Goal: Task Accomplishment & Management: Use online tool/utility

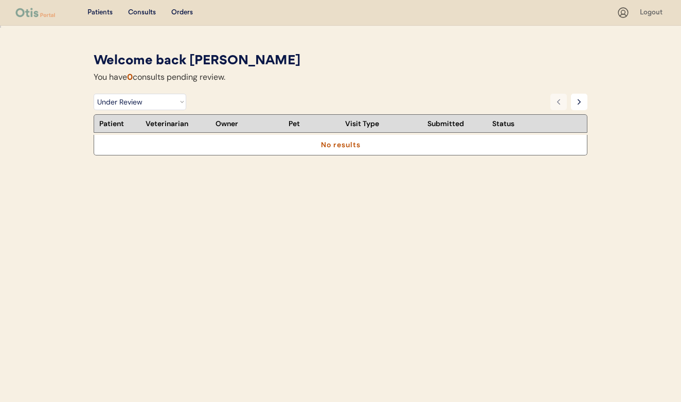
select select ""under_review""
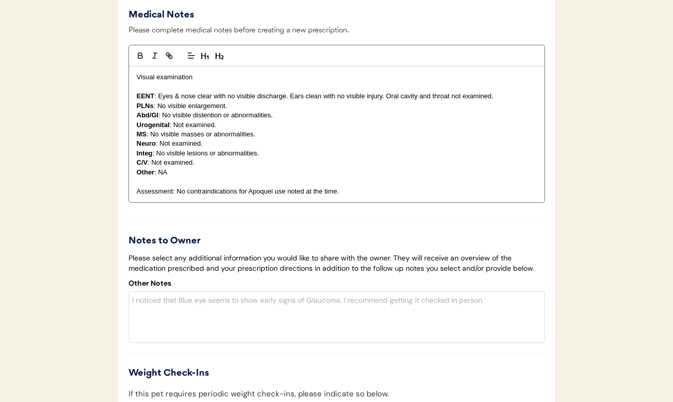
scroll to position [1511, 0]
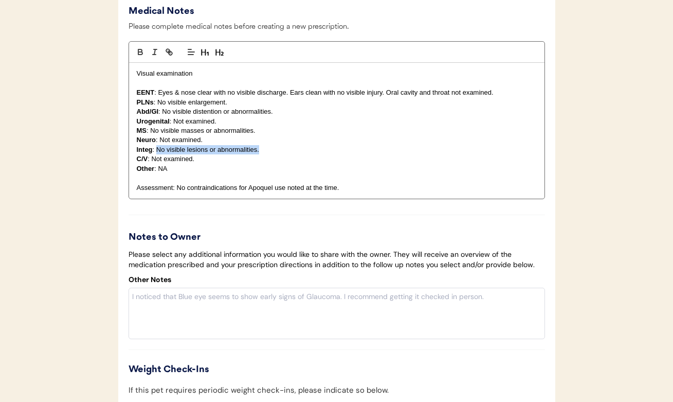
drag, startPoint x: 263, startPoint y: 152, endPoint x: 157, endPoint y: 153, distance: 105.9
click at [157, 153] on p "Integ : No visible lesions or abnormalities." at bounding box center [337, 149] width 400 height 9
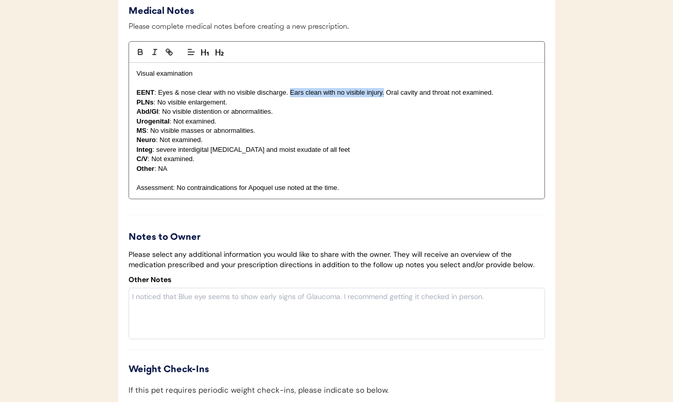
drag, startPoint x: 291, startPoint y: 96, endPoint x: 385, endPoint y: 92, distance: 94.2
click at [385, 92] on p "EENT : Eyes & nose clear with no visible discharge. Ears clean with no visible …" at bounding box center [337, 92] width 400 height 9
drag, startPoint x: 349, startPoint y: 183, endPoint x: 197, endPoint y: 183, distance: 152.2
click at [197, 183] on p at bounding box center [337, 177] width 400 height 9
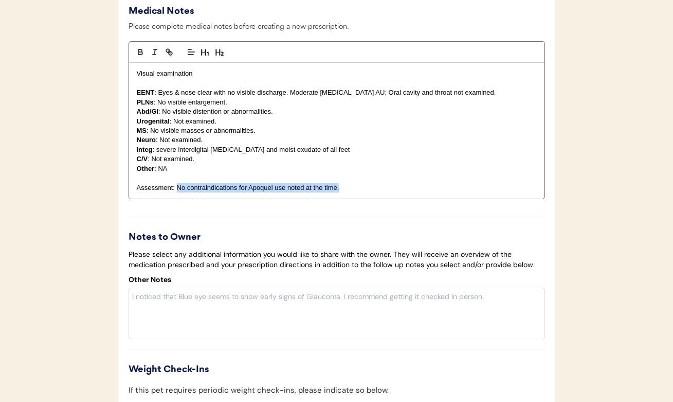
drag, startPoint x: 176, startPoint y: 188, endPoint x: 324, endPoint y: 203, distance: 149.3
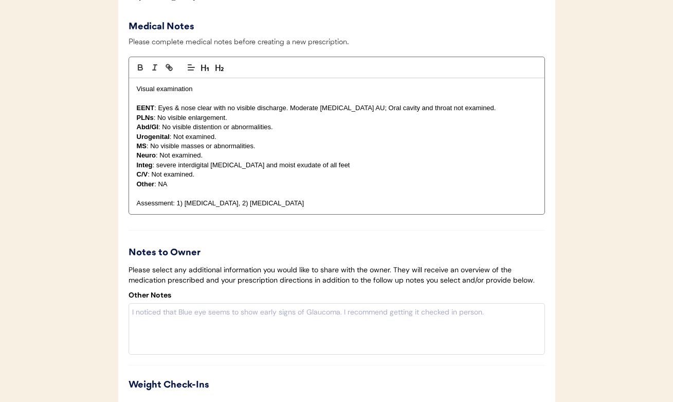
scroll to position [1356, 0]
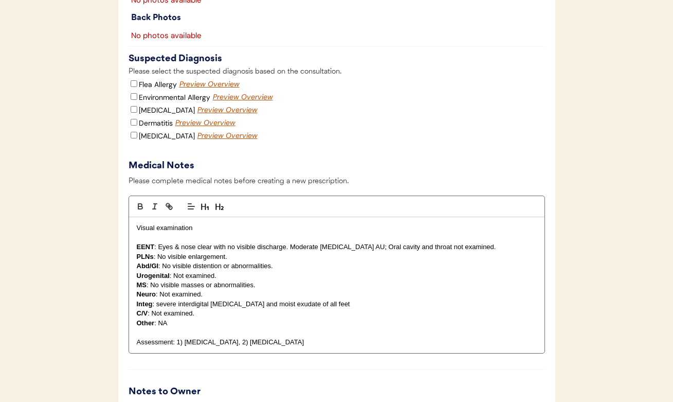
click at [132, 87] on input "Flea Allergy" at bounding box center [134, 83] width 7 height 7
checkbox input "true"
click at [332, 307] on p "Integ : severe interdigital erythema and moist exudate of all feet" at bounding box center [337, 303] width 400 height 9
click at [132, 100] on input "Environmental Allergy" at bounding box center [134, 96] width 7 height 7
checkbox input "true"
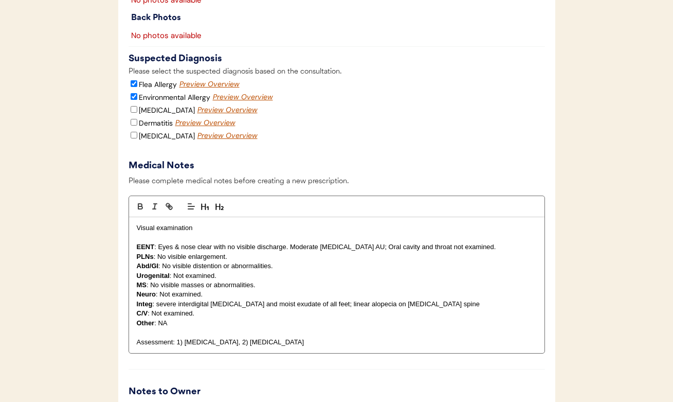
click at [185, 128] on div "Preview Overview" at bounding box center [206, 123] width 62 height 10
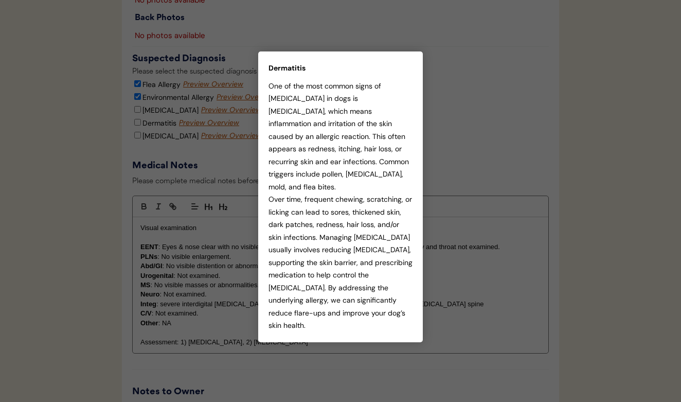
click at [456, 154] on div at bounding box center [340, 201] width 681 height 402
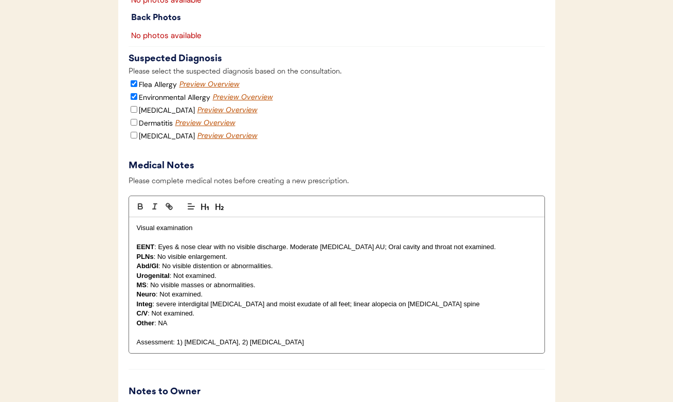
click at [197, 135] on div "Preview Overview" at bounding box center [228, 136] width 62 height 10
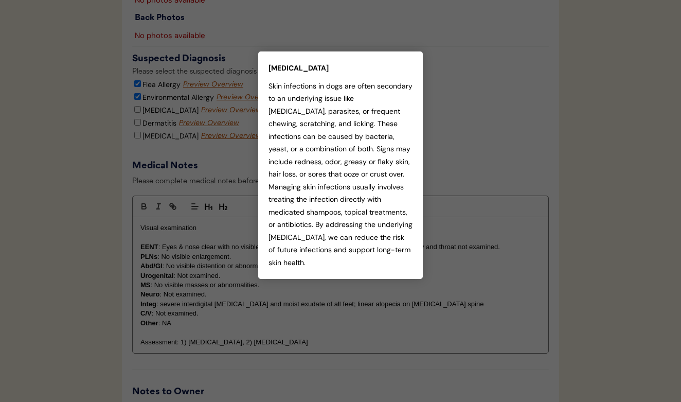
click at [471, 183] on div at bounding box center [340, 201] width 681 height 402
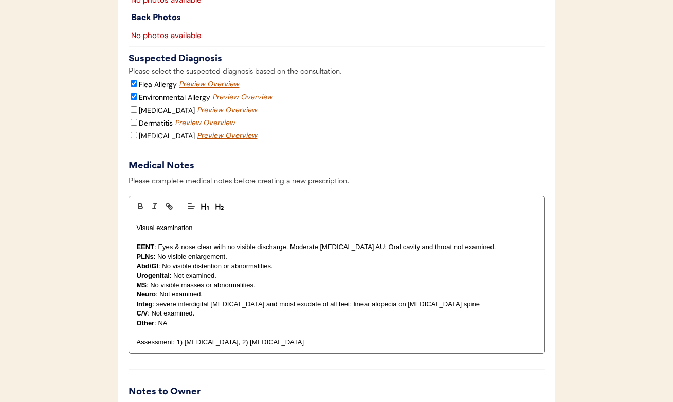
click at [133, 138] on input "Skin Infection" at bounding box center [134, 135] width 7 height 7
checkbox input "true"
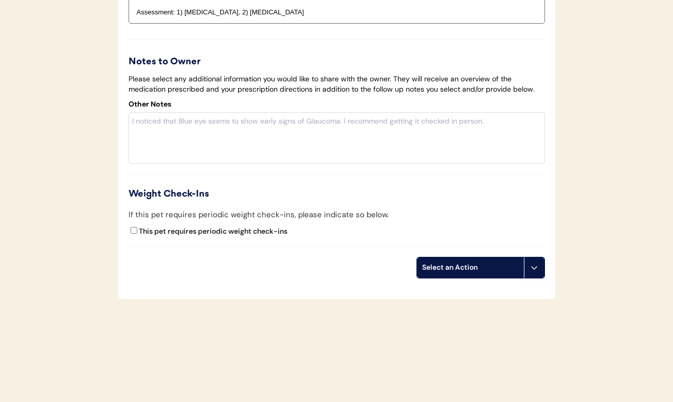
scroll to position [1686, 0]
click at [480, 267] on div "Select an Action" at bounding box center [470, 267] width 97 height 10
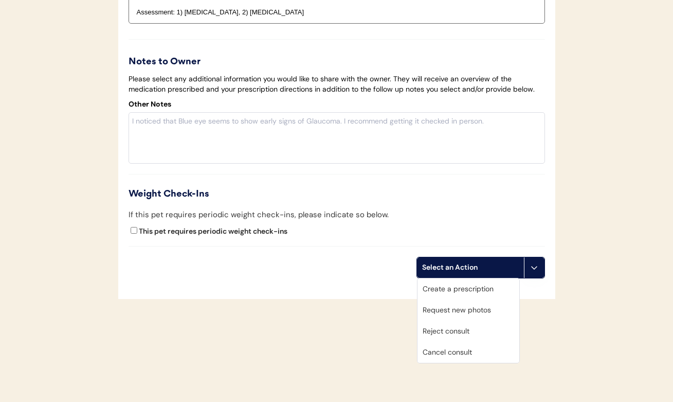
click at [427, 225] on div "This pet requires periodic weight check-ins" at bounding box center [337, 232] width 416 height 15
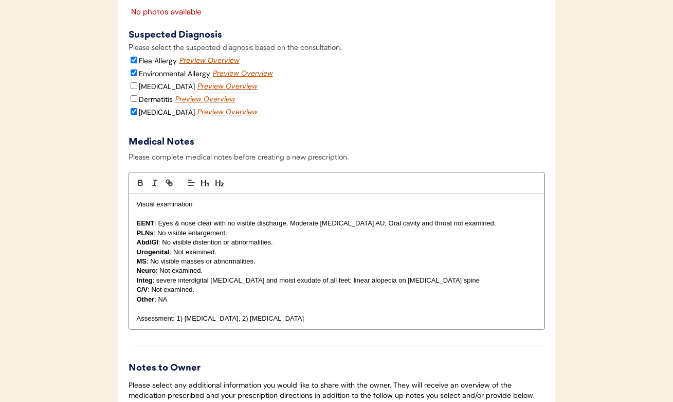
scroll to position [1372, 0]
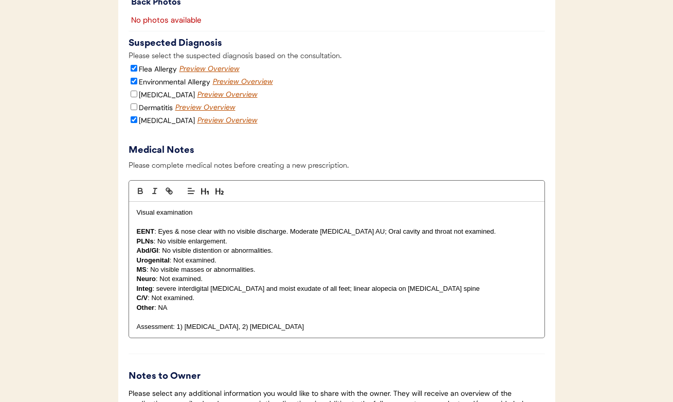
click at [213, 84] on div "Preview Overview" at bounding box center [244, 82] width 62 height 10
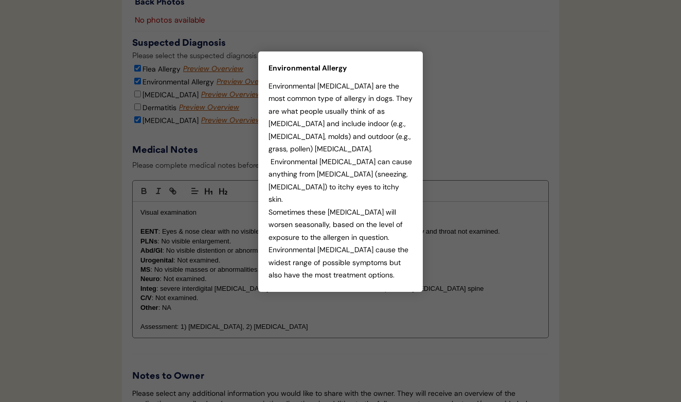
click at [448, 158] on div at bounding box center [340, 201] width 681 height 402
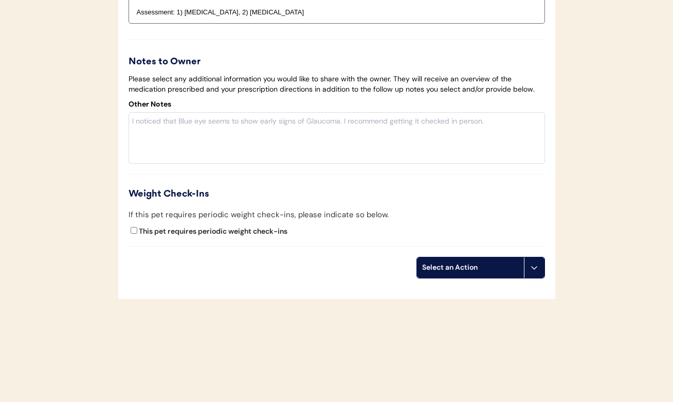
scroll to position [1686, 0]
click at [450, 264] on div "Select an Action" at bounding box center [470, 267] width 97 height 10
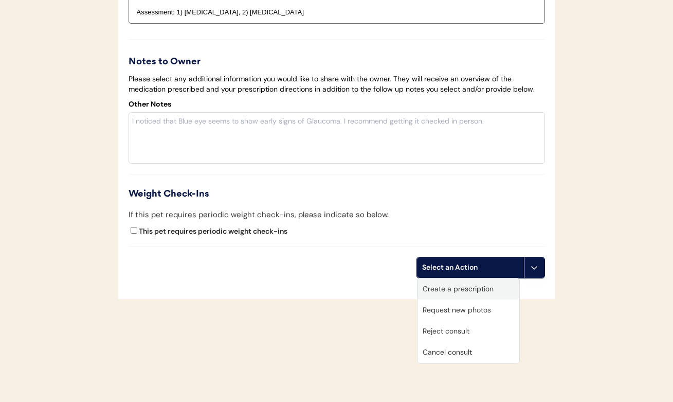
click at [455, 289] on div "Create a prescription" at bounding box center [469, 288] width 102 height 21
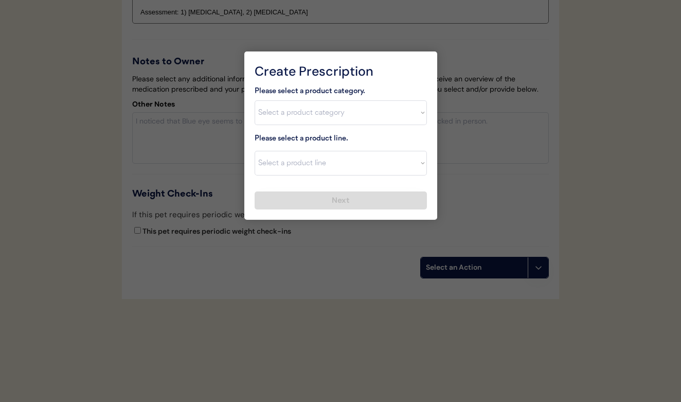
click at [306, 126] on div "Please select a product category. Select a product category Allergies Antibioti…" at bounding box center [341, 147] width 172 height 124
select select ""allergies""
select select ""Prednisone""
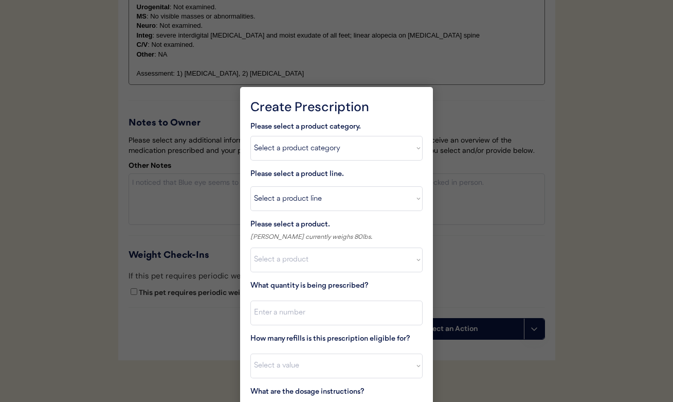
scroll to position [1618, 0]
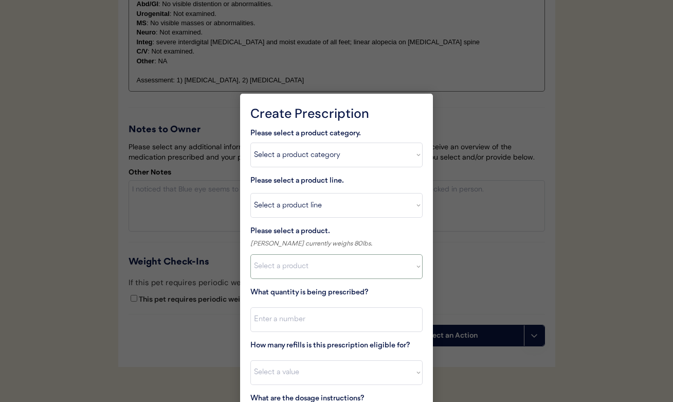
select select ""1348695171700984260__LOOKUP__1720044701991x344152750739606460""
click at [302, 316] on input "input" at bounding box center [336, 319] width 172 height 25
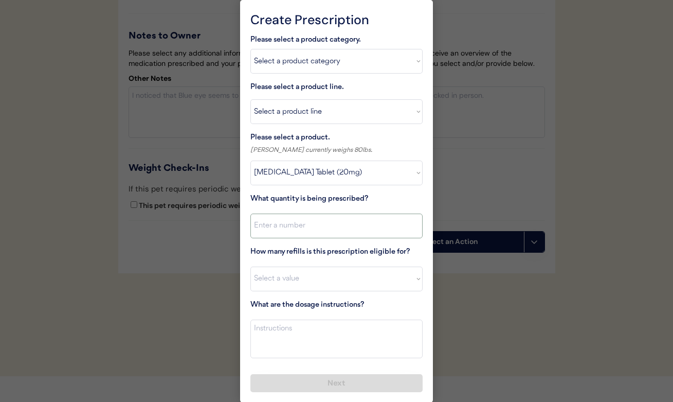
scroll to position [1711, 0]
click at [299, 336] on textarea at bounding box center [336, 339] width 172 height 39
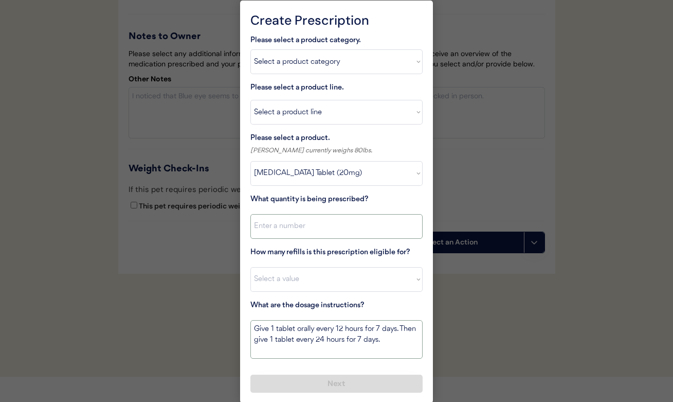
type textarea "Give 1 tablet orally every 12 hours for 7 days. Then give 1 tablet every 24 hou…"
click at [286, 225] on input "input" at bounding box center [336, 226] width 172 height 25
type input "21"
select select "0"
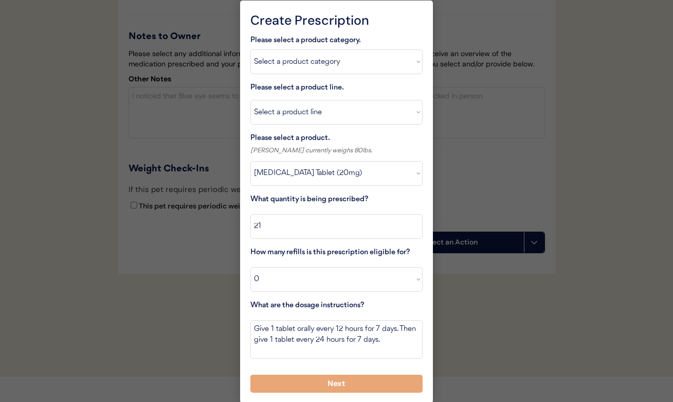
click at [334, 376] on button "Next" at bounding box center [336, 383] width 172 height 18
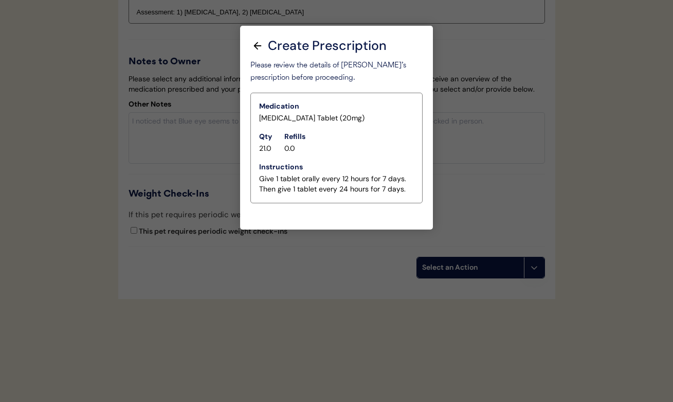
scroll to position [1686, 0]
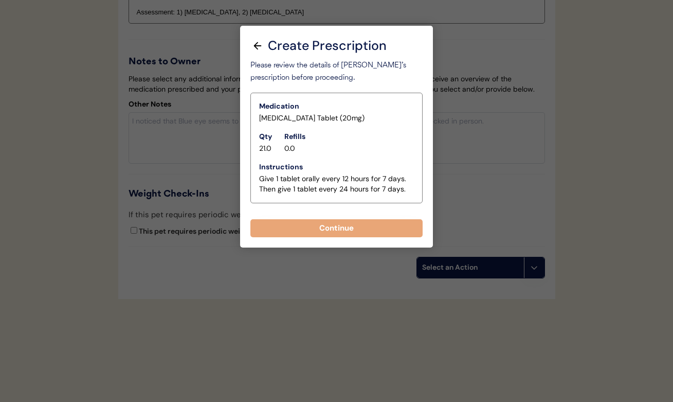
click at [260, 52] on button at bounding box center [258, 45] width 17 height 17
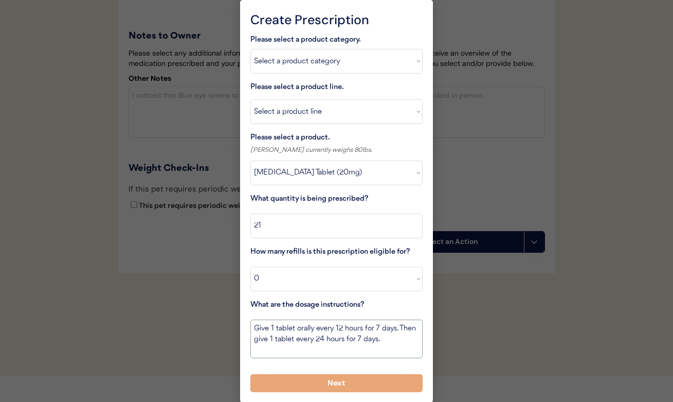
scroll to position [1711, 0]
click at [389, 338] on textarea "Give 1 tablet orally every 12 hours for 7 days. Then give 1 tablet every 24 hou…" at bounding box center [336, 339] width 172 height 39
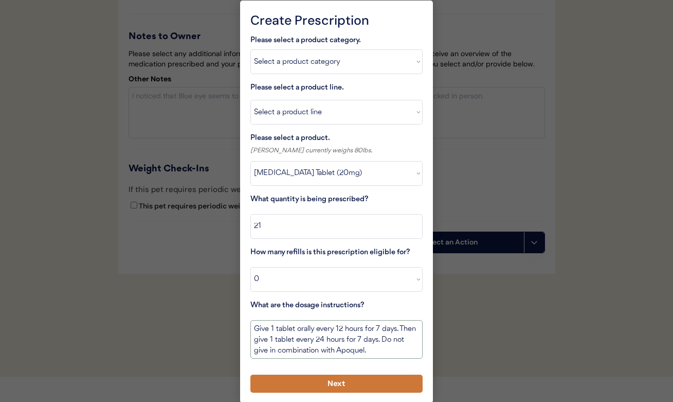
type textarea "Give 1 tablet orally every 12 hours for 7 days. Then give 1 tablet every 24 hou…"
click at [385, 380] on button "Next" at bounding box center [336, 383] width 172 height 18
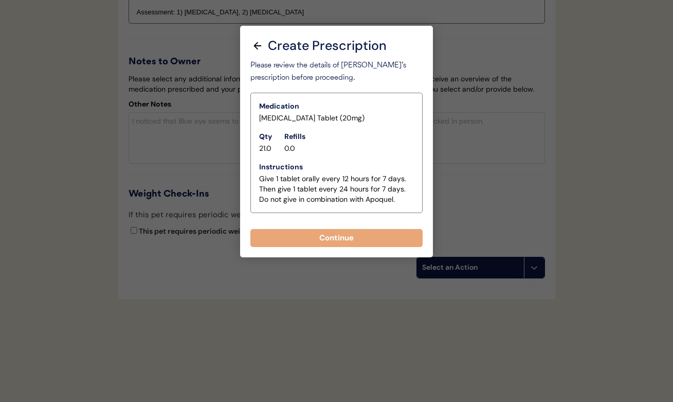
scroll to position [1686, 0]
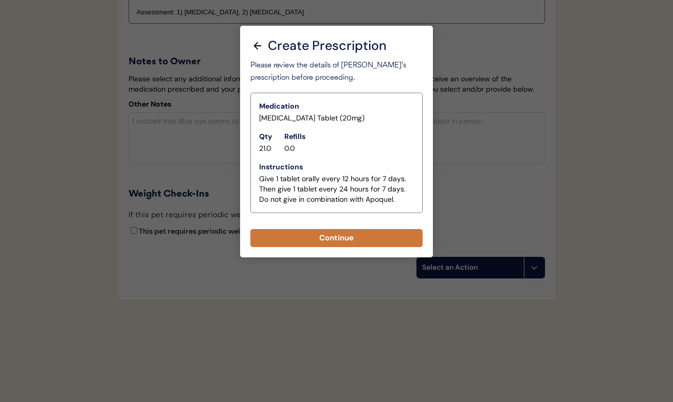
click at [356, 235] on button "Continue" at bounding box center [336, 238] width 172 height 18
select select ""PLACEHOLDER_1427118222253""
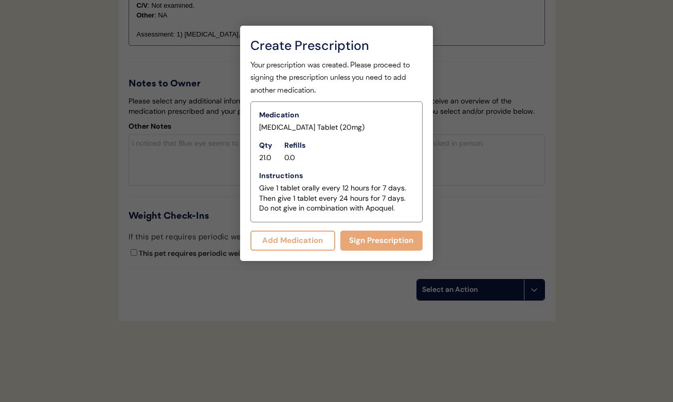
click at [307, 240] on button "Add Medication" at bounding box center [292, 240] width 85 height 20
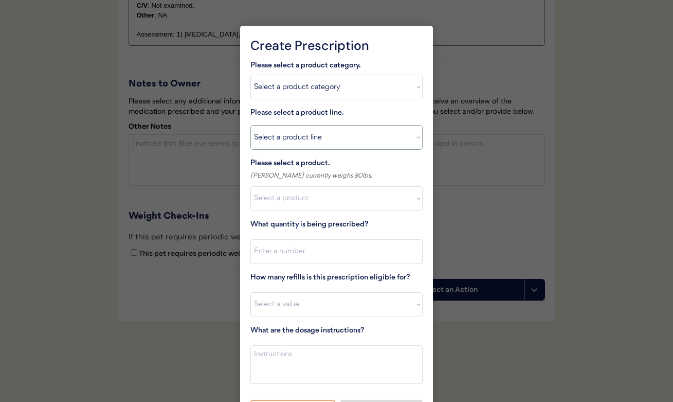
select select ""Apoquel Chewable Tablet""
type textarea "Give XXX tablet(s) by mouth once daily as needed for itchiness due to allergies…"
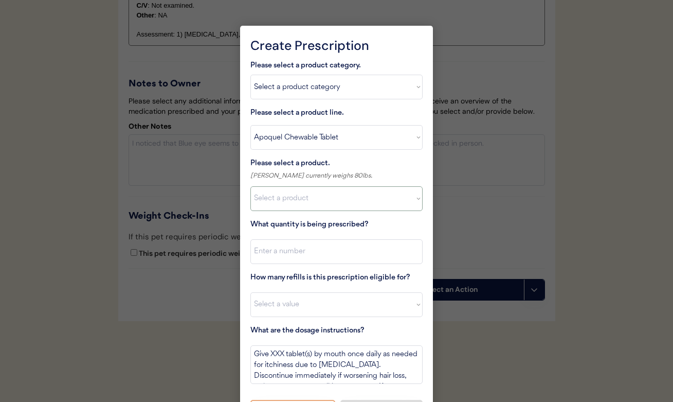
select select ""1348695171700984260__LOOKUP__1718203052189x696095464048789800""
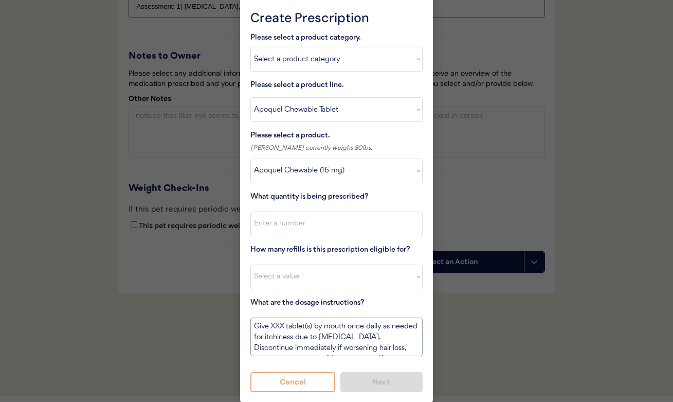
scroll to position [1713, 0]
click at [280, 328] on textarea "Give XXX tablet(s) by mouth once daily as needed for itchiness due to allergies…" at bounding box center [336, 337] width 172 height 39
click at [301, 328] on textarea "Give 1 tablet(s) by mouth once daily as needed for itchiness due to allergies. …" at bounding box center [336, 337] width 172 height 39
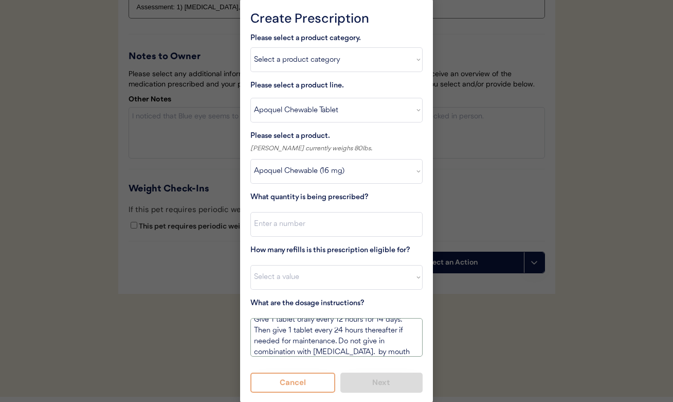
drag, startPoint x: 356, startPoint y: 350, endPoint x: 501, endPoint y: 431, distance: 166.0
type textarea "Give 1 tablet orally every 12 hours for 14 days. Then give 1 tablet every 24 ho…"
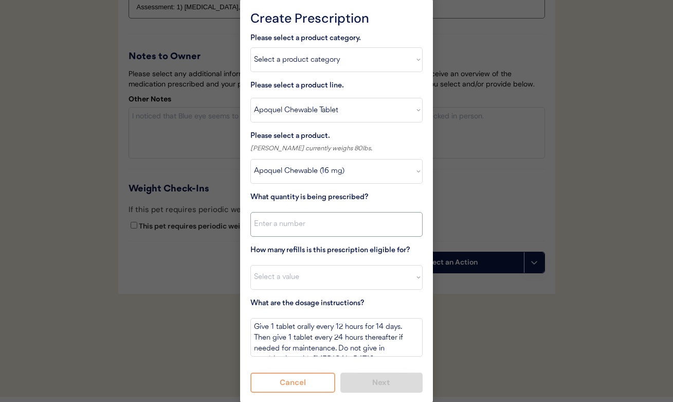
click at [307, 221] on input "input" at bounding box center [336, 224] width 172 height 25
type input "30"
select select "5"
click at [358, 387] on button "Next" at bounding box center [381, 382] width 83 height 20
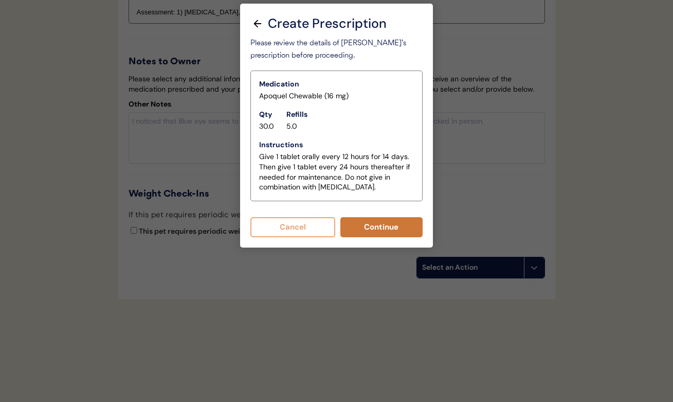
click at [350, 225] on button "Continue" at bounding box center [381, 227] width 83 height 20
select select ""PLACEHOLDER_1427118222253""
type textarea "Give XXX tablet(s) by mouth once daily as needed for itchiness due to allergies…"
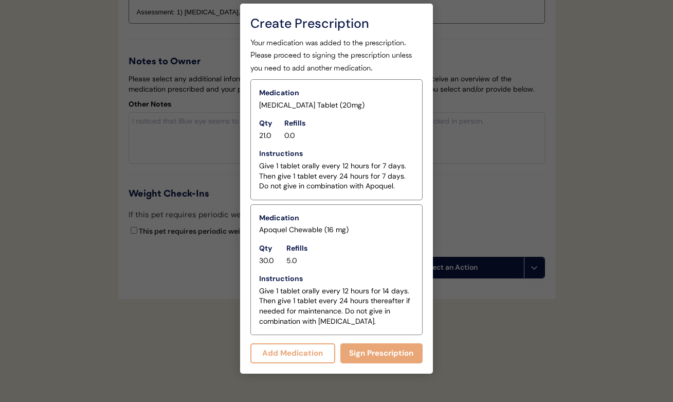
click at [304, 346] on button "Add Medication" at bounding box center [292, 353] width 85 height 20
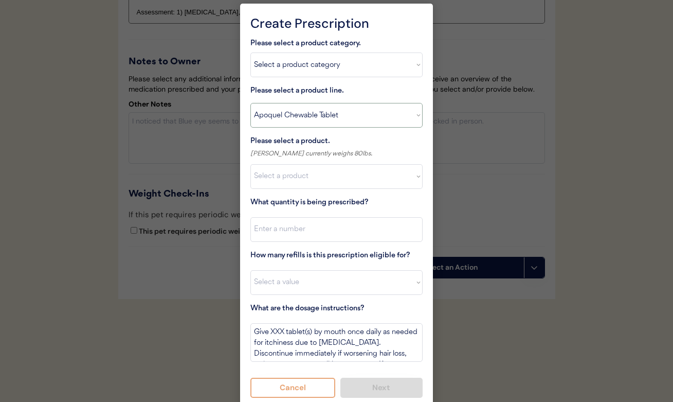
select select ""BLANK_1427118194589""
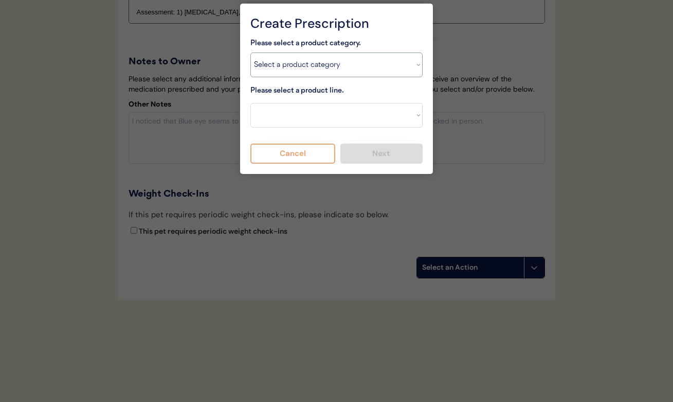
select select ""antibiotics""
select select ""Cephalexin""
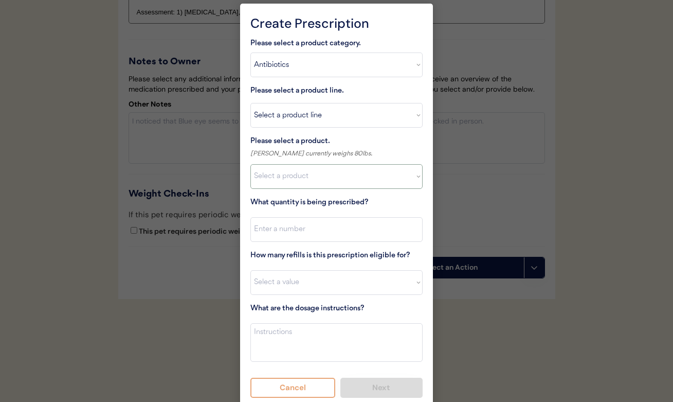
select select ""1348695171700984260__LOOKUP__1718203552838x251934441470106140""
click at [303, 331] on textarea at bounding box center [336, 342] width 172 height 39
type textarea "Give 2 capsules orally every 12 hours for 7 days."
click at [289, 233] on input "input" at bounding box center [336, 229] width 172 height 25
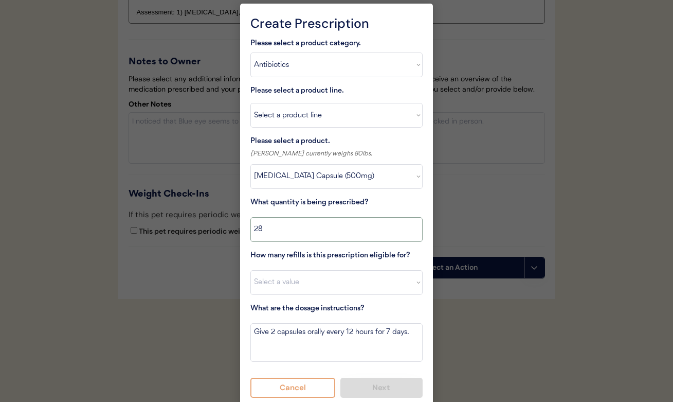
type input "28"
select select "0"
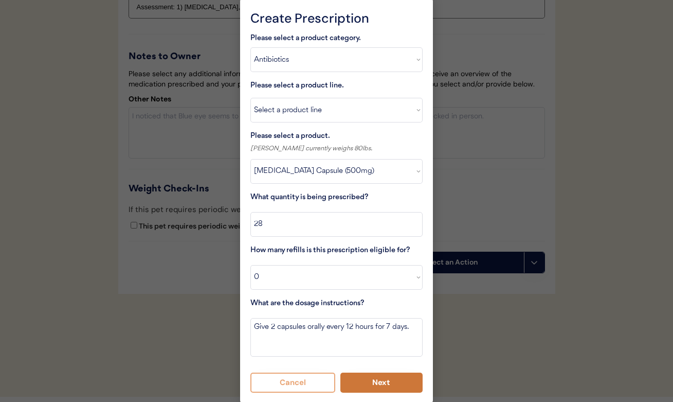
click at [367, 378] on button "Next" at bounding box center [381, 382] width 83 height 20
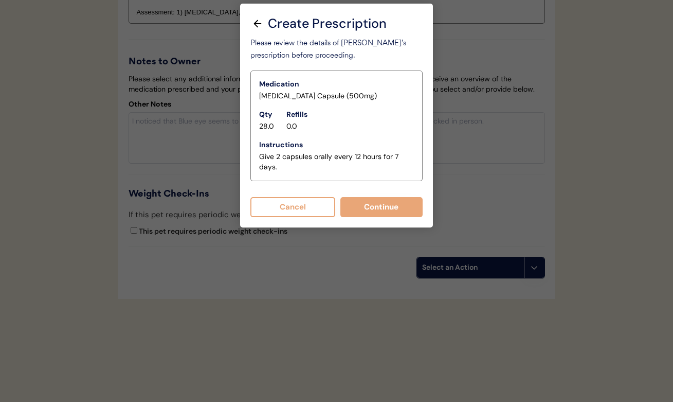
click at [361, 205] on button "Continue" at bounding box center [381, 207] width 83 height 20
select select ""PLACEHOLDER_1427118222253""
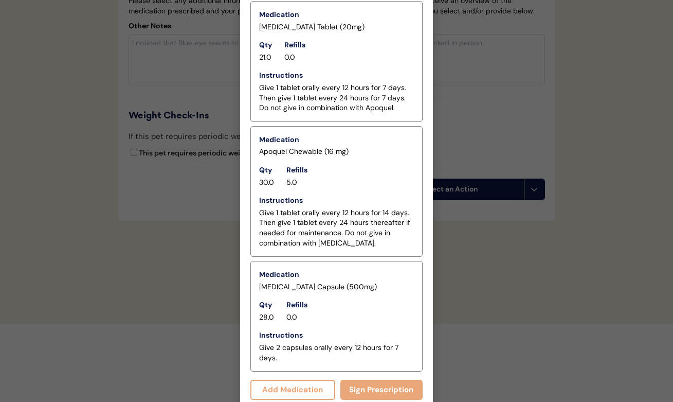
click at [317, 379] on button "Add Medication" at bounding box center [292, 389] width 85 height 20
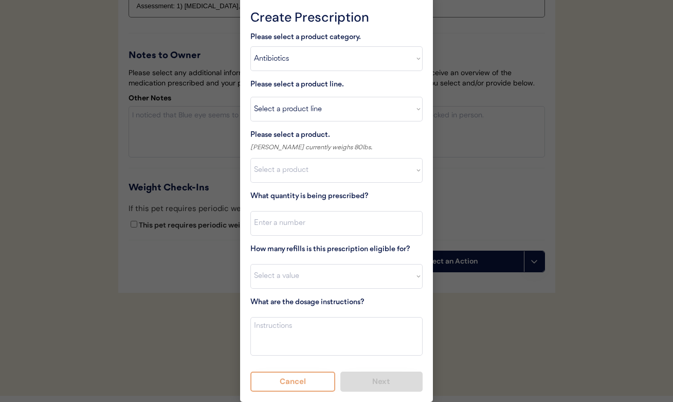
scroll to position [1713, 0]
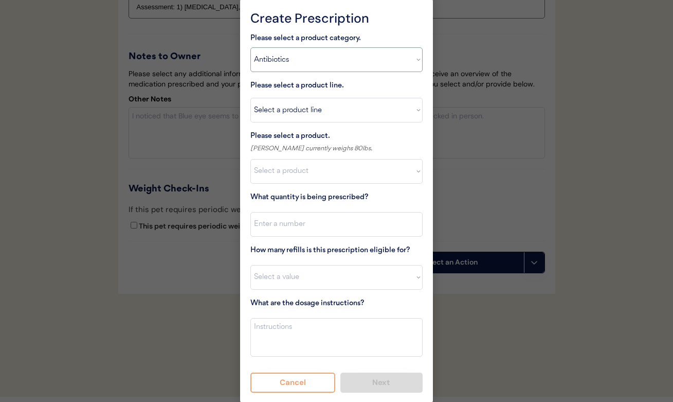
select select ""flea___tick""
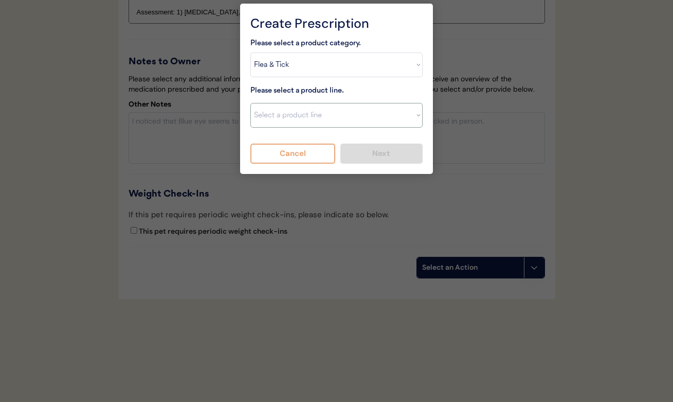
select select ""NexGard""
type textarea "Give one chew by mouth every 30 days year round to control external parasites. …"
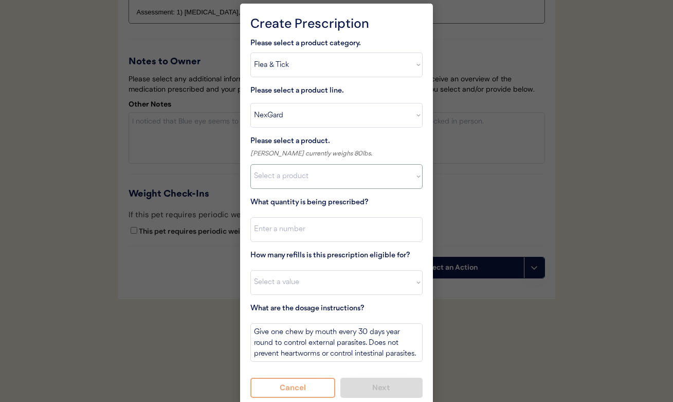
select select ""1348695171700984260__LOOKUP__1670802184069x769842999752052000""
click at [303, 226] on input "input" at bounding box center [336, 229] width 172 height 25
type input "1"
select select "11"
click at [373, 382] on button "Next" at bounding box center [381, 387] width 83 height 20
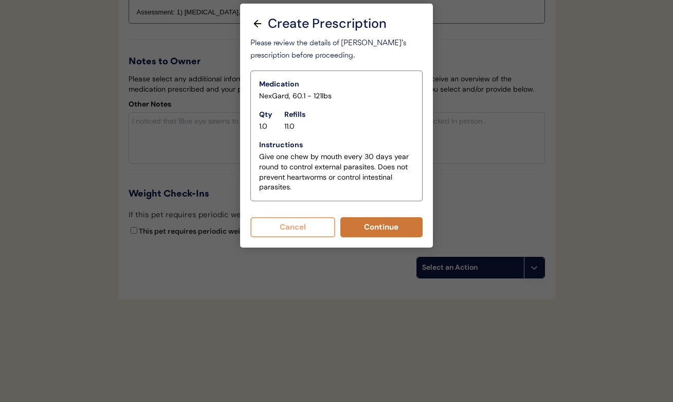
click at [371, 230] on button "Continue" at bounding box center [381, 227] width 83 height 20
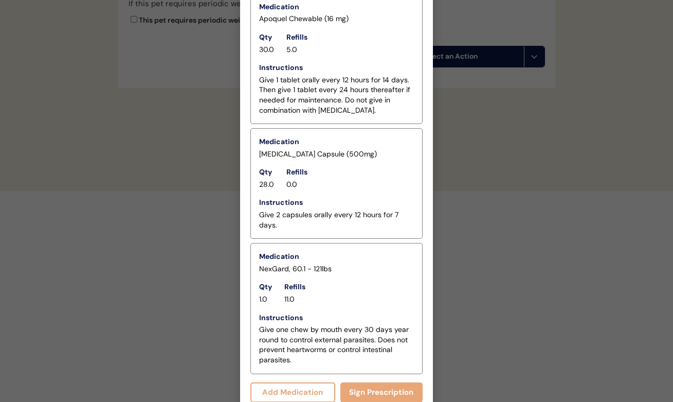
scroll to position [1918, 0]
click at [313, 383] on button "Add Medication" at bounding box center [292, 393] width 85 height 20
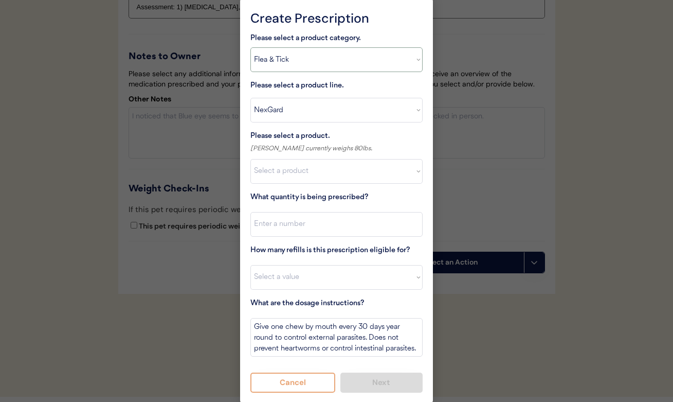
select select ""allergies""
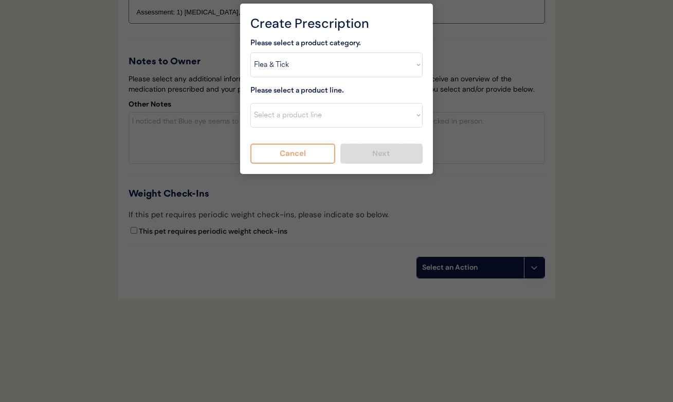
scroll to position [1708, 0]
select select ""Mal-A-Ket Shampoo""
type textarea "Bathe every other day for 2 weeks, then once weekly for one month, then as need…"
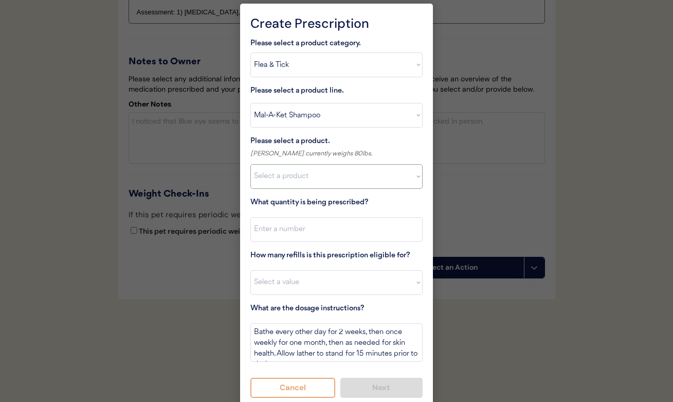
select select ""1348695171700984260__LOOKUP__1732553434443x237257447760914180""
click at [312, 228] on input "input" at bounding box center [336, 229] width 172 height 25
type input "1"
select select "10"
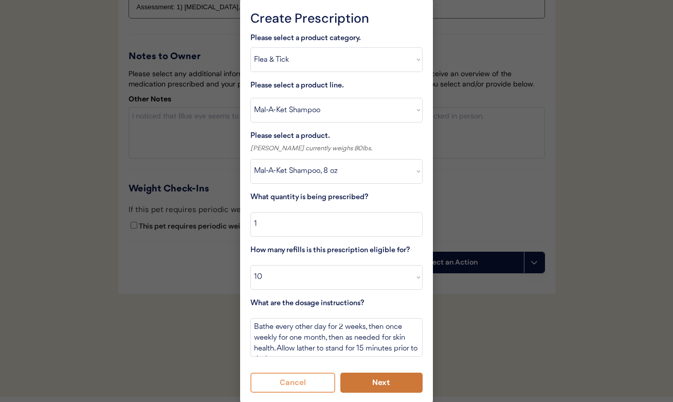
click at [370, 382] on button "Next" at bounding box center [381, 382] width 83 height 20
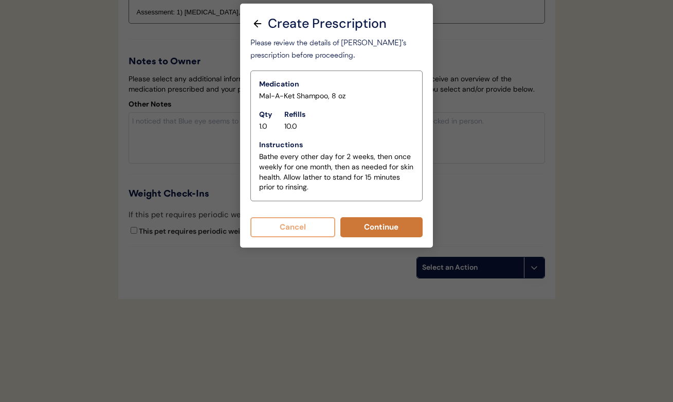
click at [359, 230] on button "Continue" at bounding box center [381, 227] width 83 height 20
select select ""PLACEHOLDER_1427118222253""
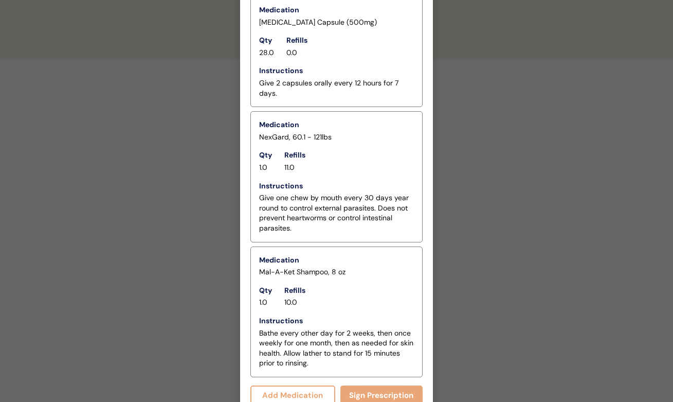
click at [296, 386] on button "Add Medication" at bounding box center [292, 395] width 85 height 20
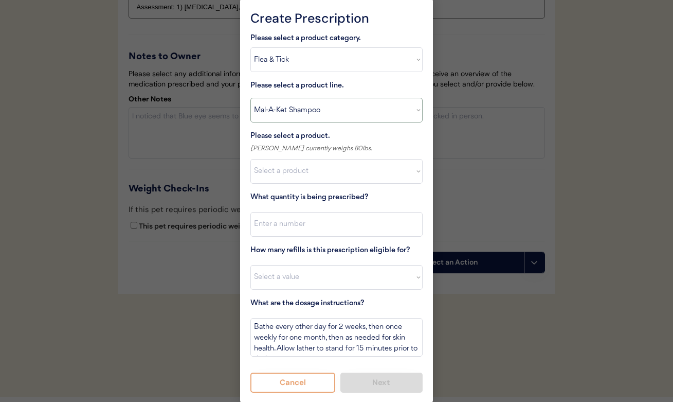
select select ""MiconaHex+Triz Mousse""
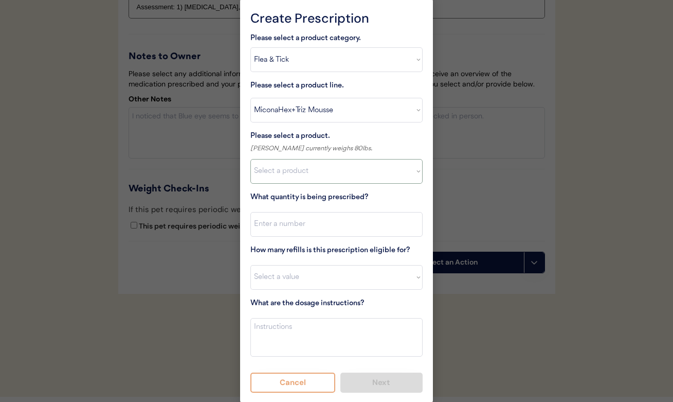
select select ""1348695171700984260__LOOKUP__1744753331414x163137184766748400""
click at [312, 220] on input "input" at bounding box center [336, 224] width 172 height 25
type input "1"
select select "10"
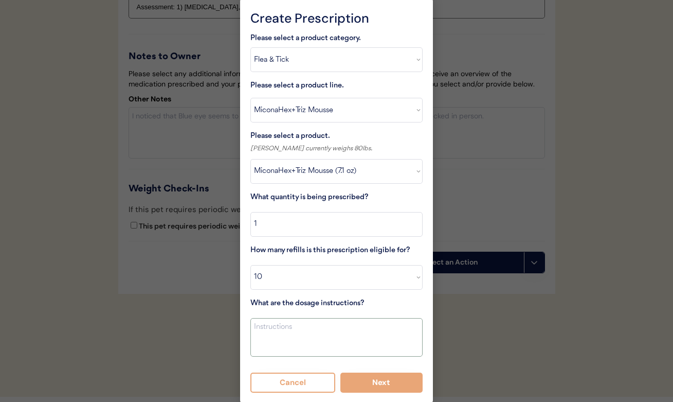
click at [302, 331] on textarea at bounding box center [336, 337] width 172 height 39
click at [299, 323] on textarea "Apply to skin in areas of skin folds including" at bounding box center [336, 337] width 172 height 39
click at [341, 337] on textarea "Apply to skin especially including areas of skin folds including" at bounding box center [336, 337] width 172 height 39
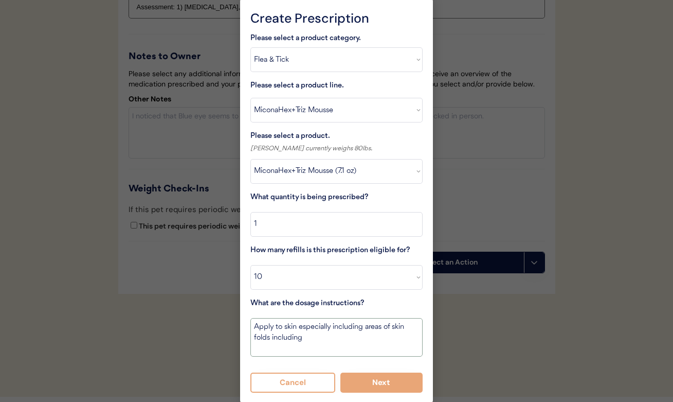
click at [290, 333] on textarea "Apply to skin especially including areas of skin folds including" at bounding box center [336, 337] width 172 height 39
type textarea "Apply to skin especially including areas of skin folds such as feet, abdomen, u…"
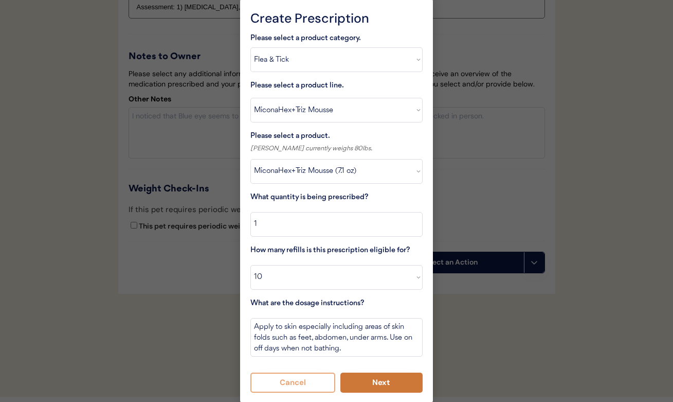
click at [361, 378] on button "Next" at bounding box center [381, 382] width 83 height 20
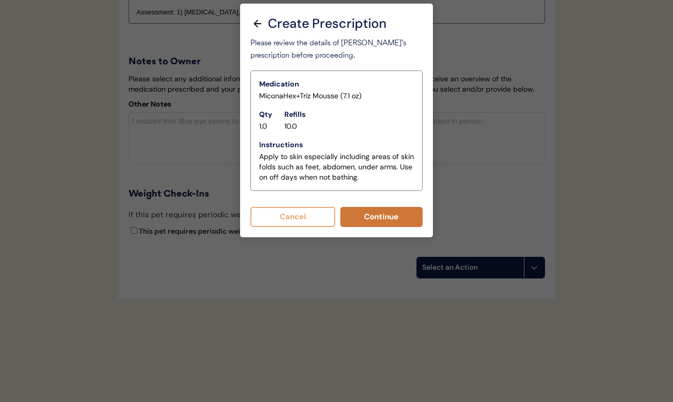
click at [368, 209] on button "Continue" at bounding box center [381, 217] width 83 height 20
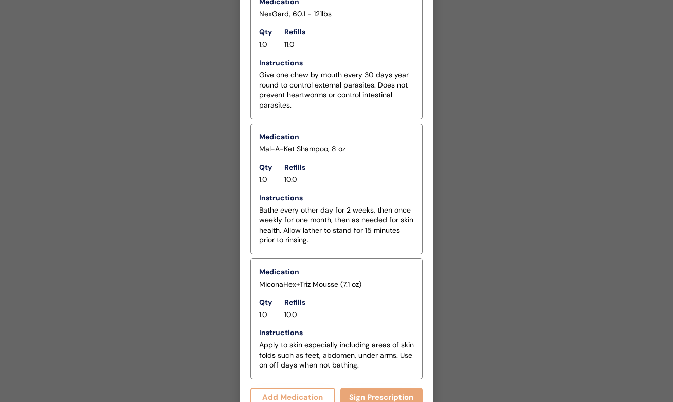
scroll to position [2173, 0]
click at [358, 388] on button "Sign Prescription" at bounding box center [381, 398] width 83 height 20
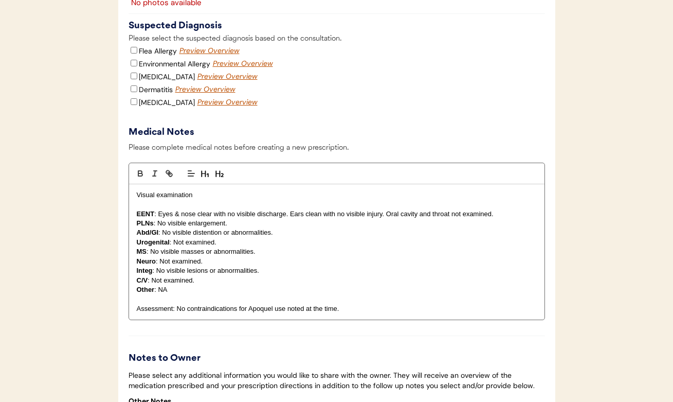
scroll to position [1517, 0]
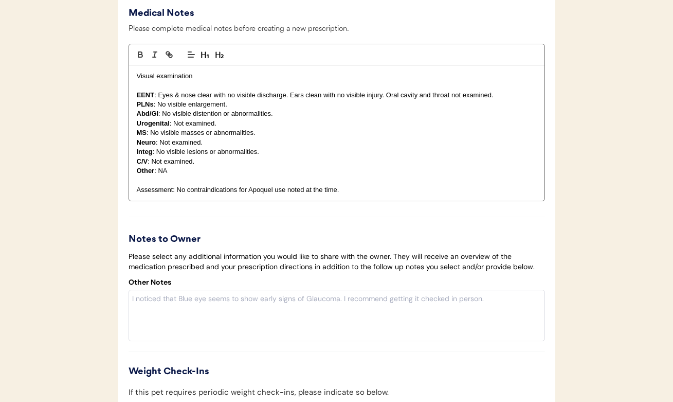
drag, startPoint x: 250, startPoint y: 154, endPoint x: 260, endPoint y: 157, distance: 10.2
click at [251, 154] on p "Integ : No visible lesions or abnormalities." at bounding box center [337, 151] width 400 height 9
click at [263, 156] on p "Integ : No visible lesions or abnormalities." at bounding box center [337, 151] width 400 height 9
drag, startPoint x: 263, startPoint y: 154, endPoint x: 156, endPoint y: 154, distance: 106.4
click at [156, 154] on p "Integ : No visible lesions or abnormalities." at bounding box center [337, 151] width 400 height 9
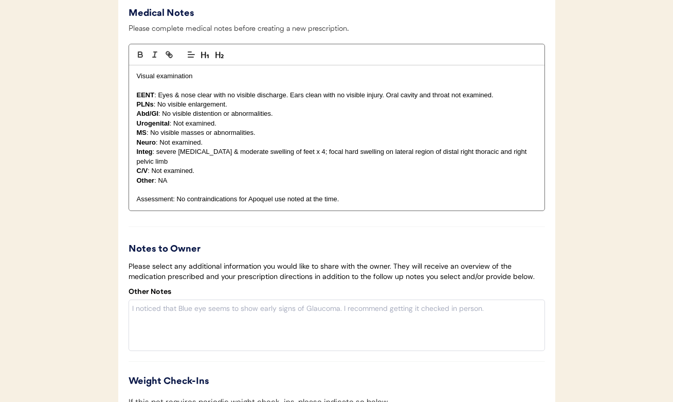
click at [348, 153] on p "Integ : severe erythema & moderate swelling of feet x 4; focal hard swelling on…" at bounding box center [337, 156] width 400 height 19
drag, startPoint x: 345, startPoint y: 188, endPoint x: 178, endPoint y: 190, distance: 167.1
click at [178, 194] on p "Assessment: No contraindications for Apoquel use noted at the time." at bounding box center [337, 198] width 400 height 9
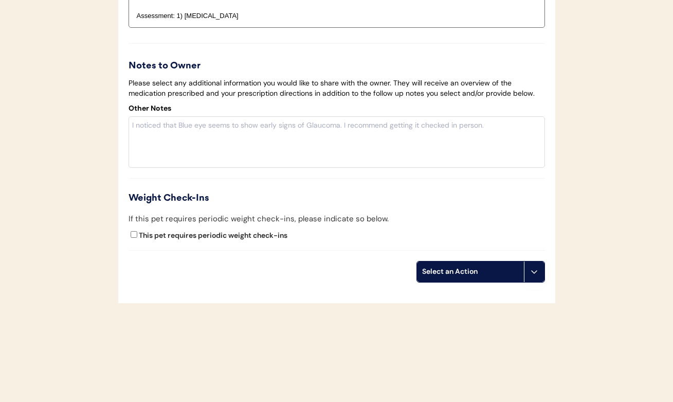
scroll to position [1700, 0]
click at [439, 267] on div "Select an Action" at bounding box center [470, 272] width 97 height 10
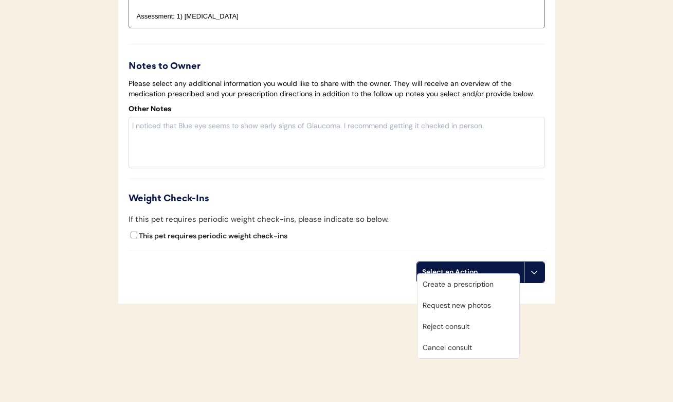
click at [434, 286] on div "Create a prescription" at bounding box center [469, 284] width 102 height 21
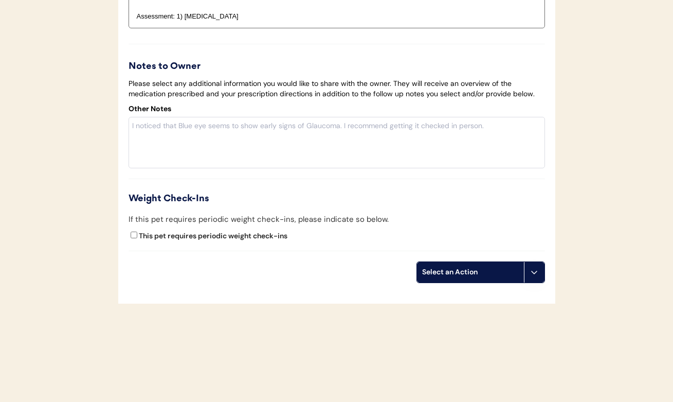
scroll to position [1695, 0]
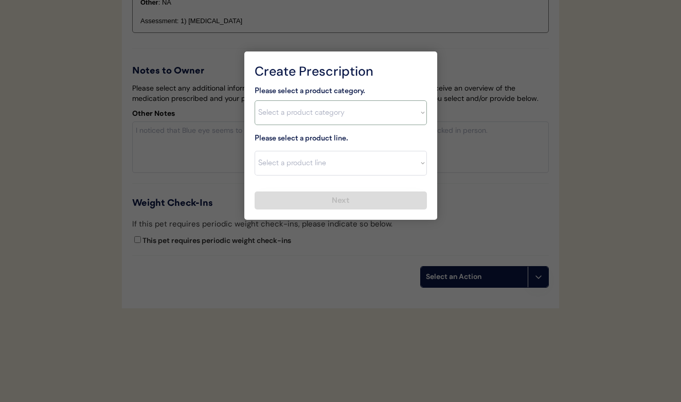
select select ""allergies""
select select ""Prednisone""
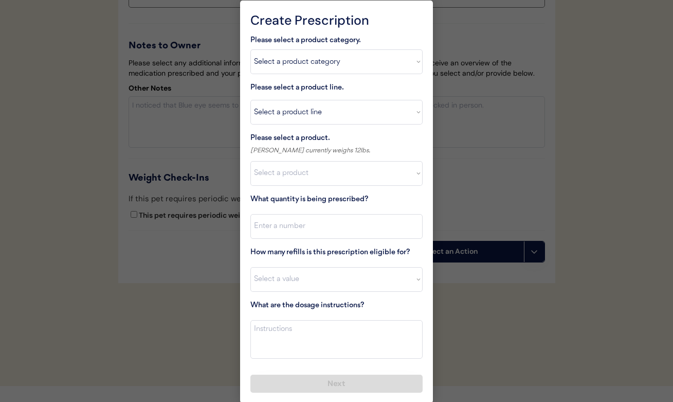
scroll to position [1681, 0]
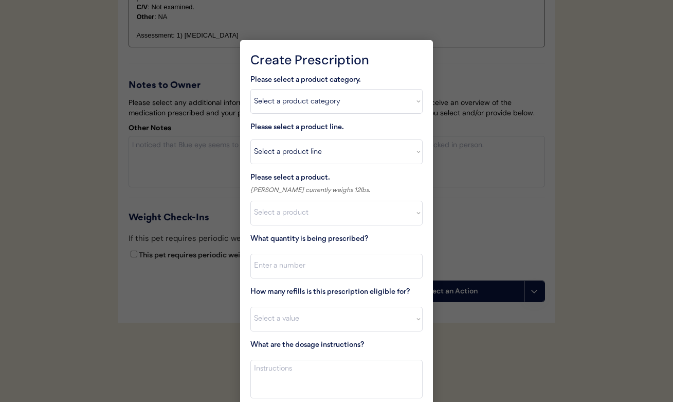
click at [299, 211] on select "Select a product Prednisone Tablet (10mg) Prednisone Tablet (20mg) Prednisone T…" at bounding box center [336, 213] width 172 height 25
select select ""1348695171700984260__LOOKUP__1720044701993x600970059088437200""
click at [298, 266] on input "input" at bounding box center [336, 265] width 172 height 25
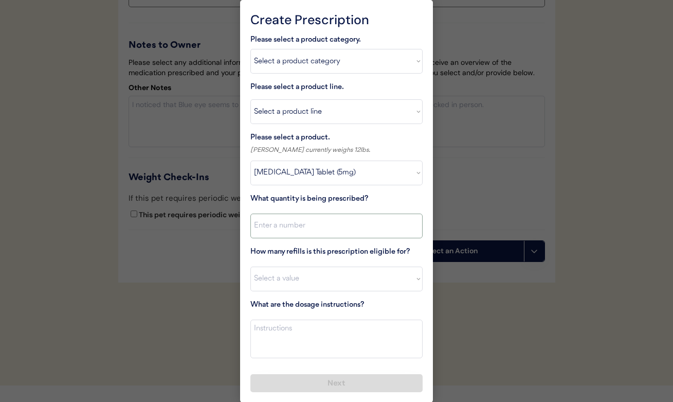
scroll to position [1720, 0]
click at [309, 260] on div "How many refills is this prescription eligible for?" at bounding box center [336, 253] width 172 height 15
select select "0"
click at [292, 330] on textarea at bounding box center [336, 339] width 172 height 39
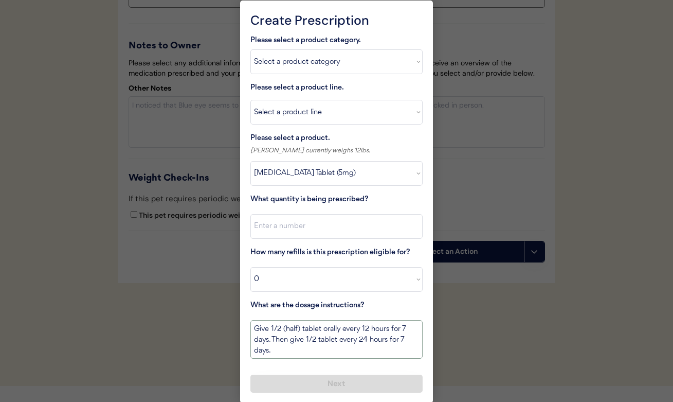
type textarea "Give 1/2 (half) tablet orally every 12 hours for 7 days. Then give 1/2 tablet e…"
click at [285, 229] on input "input" at bounding box center [336, 226] width 172 height 25
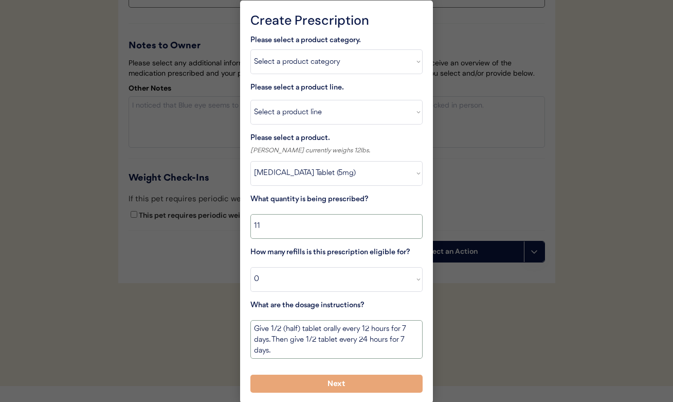
type input "11"
click at [321, 347] on textarea "Give 1/2 (half) tablet orally every 12 hours for 7 days. Then give 1/2 tablet e…" at bounding box center [336, 339] width 172 height 39
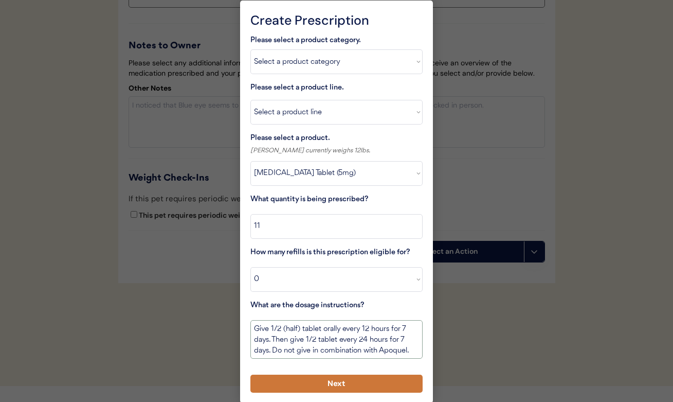
type textarea "Give 1/2 (half) tablet orally every 12 hours for 7 days. Then give 1/2 tablet e…"
click at [311, 378] on button "Next" at bounding box center [336, 383] width 172 height 18
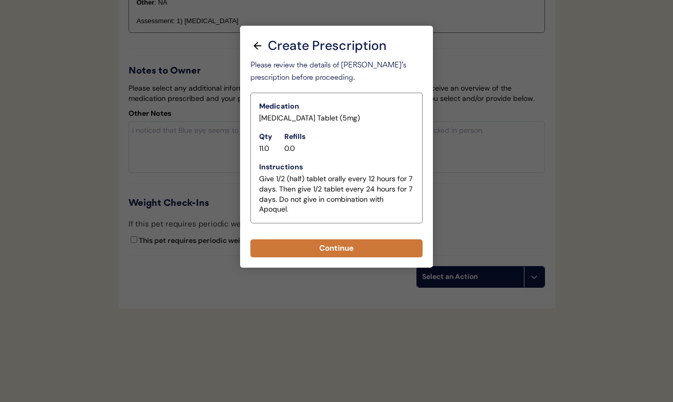
click at [302, 239] on button "Continue" at bounding box center [336, 248] width 172 height 18
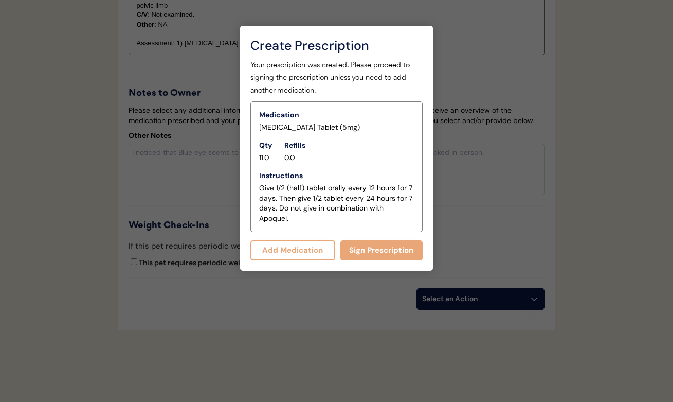
click at [305, 256] on button "Add Medication" at bounding box center [292, 250] width 85 height 20
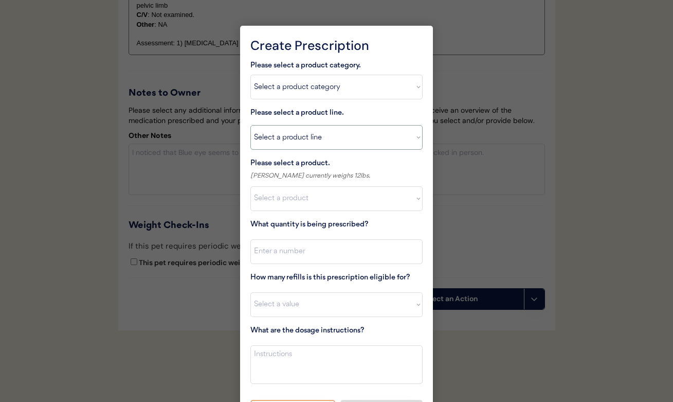
select select ""Apoquel Chewable Tablet""
type textarea "Give XXX tablet(s) by mouth once daily as needed for itchiness due to allergies…"
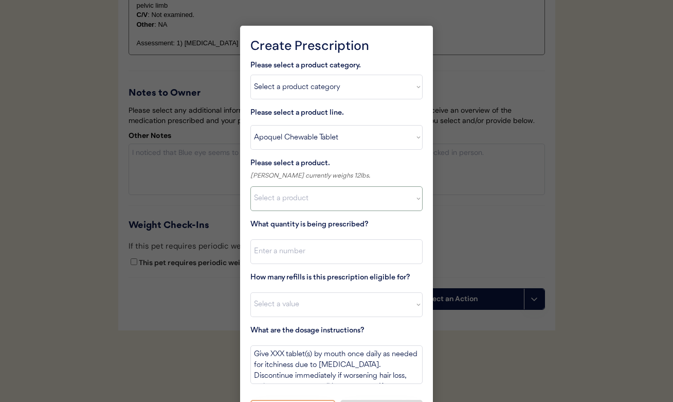
select select ""1348695171700984260__LOOKUP__1717641301329x670072284184361000""
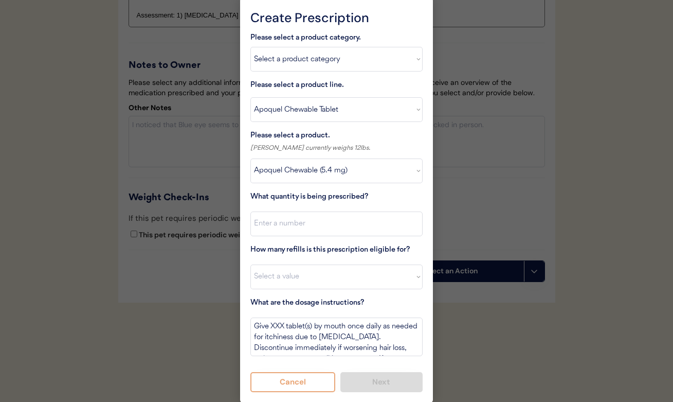
scroll to position [1723, 0]
click at [273, 323] on textarea "Give XXX tablet(s) by mouth once daily as needed for itchiness due to allergies…" at bounding box center [336, 337] width 172 height 39
click at [310, 324] on textarea "Give 1/2 tablet(s) by mouth once daily as needed for itchiness due to allergies…" at bounding box center [336, 337] width 172 height 39
click at [283, 323] on textarea "Give 1/2 tablet by mouth once daily as needed for itchiness due to allergies. D…" at bounding box center [336, 337] width 172 height 39
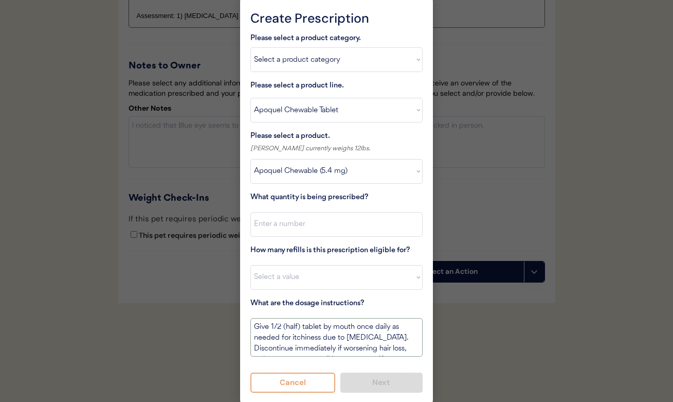
click at [324, 323] on textarea "Give 1/2 (half) tablet by mouth once daily as needed for itchiness due to aller…" at bounding box center [336, 337] width 172 height 39
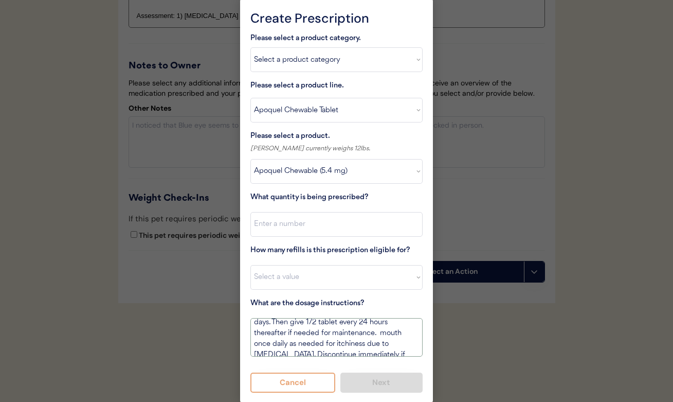
scroll to position [27, 0]
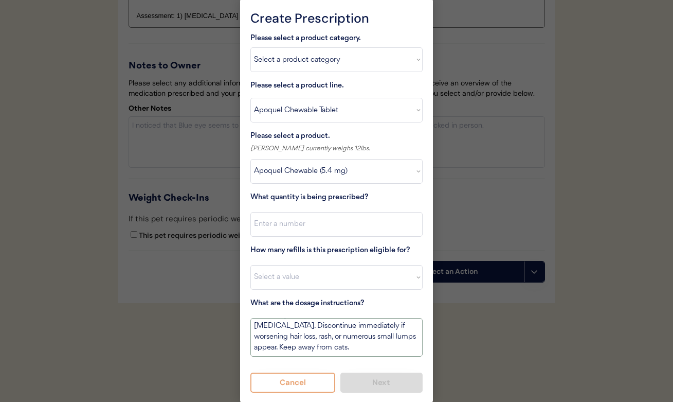
drag, startPoint x: 381, startPoint y: 321, endPoint x: 462, endPoint y: 405, distance: 116.4
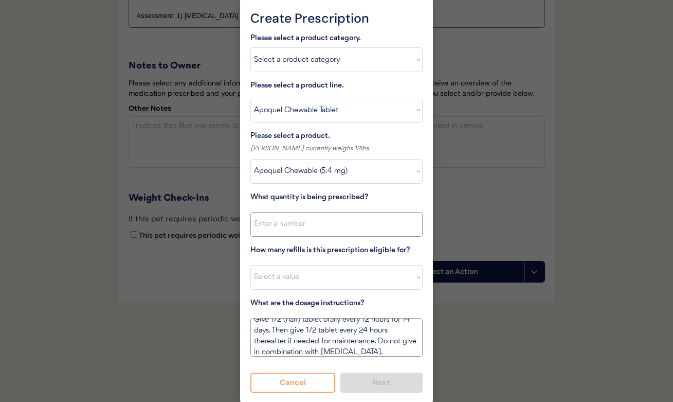
type textarea "Give 1/2 (half) tablet orally every 12 hours for 14 days. Then give 1/2 tablet …"
click at [296, 227] on input "input" at bounding box center [336, 224] width 172 height 25
type input "30"
select select "5"
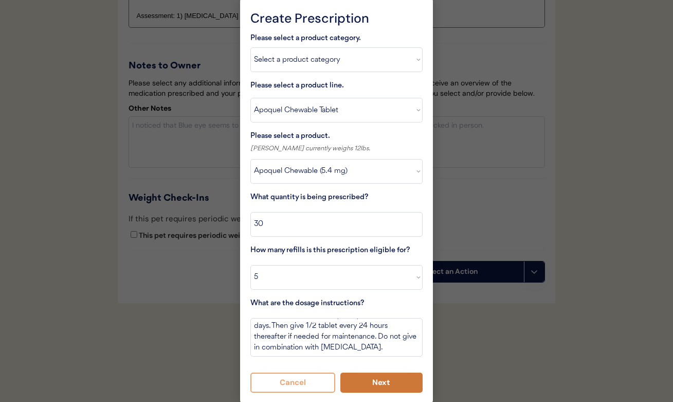
scroll to position [12, 0]
click at [379, 386] on button "Next" at bounding box center [381, 382] width 83 height 20
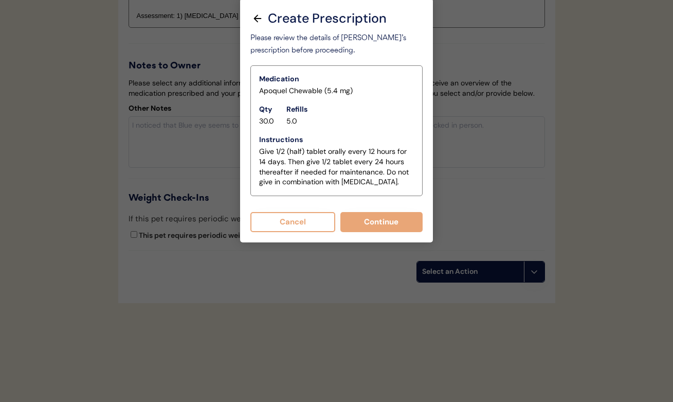
scroll to position [1717, 0]
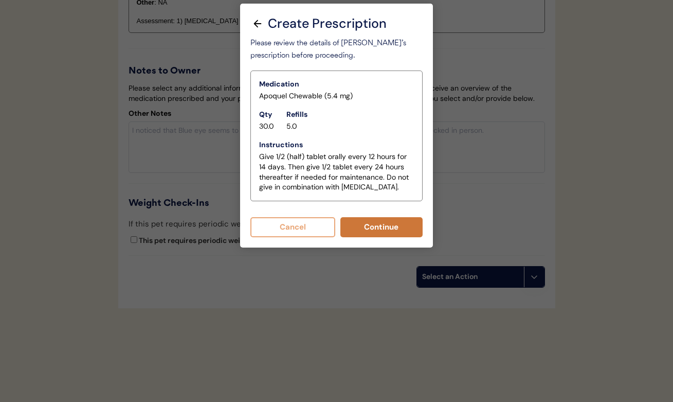
click at [364, 221] on button "Continue" at bounding box center [381, 227] width 83 height 20
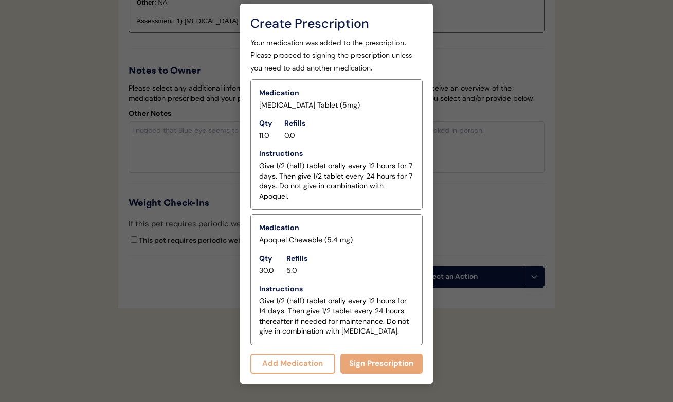
click at [312, 357] on button "Add Medication" at bounding box center [292, 363] width 85 height 20
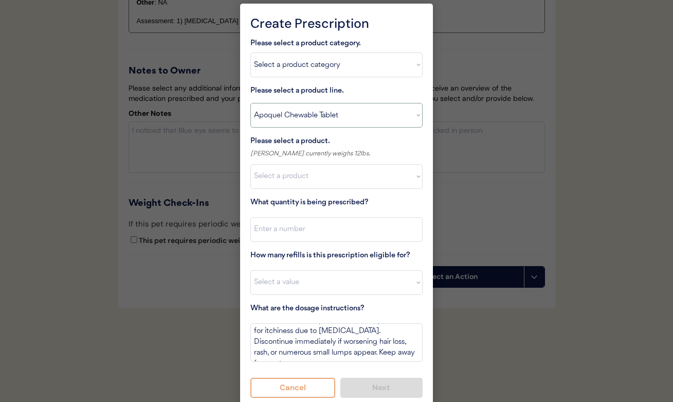
select select ""Mal-A-Ket Shampoo""
type textarea "Bathe every other day for 2 weeks, then once weekly for one month, then as need…"
select select ""1348695171700984260__LOOKUP__1732553434443x237257447760914180""
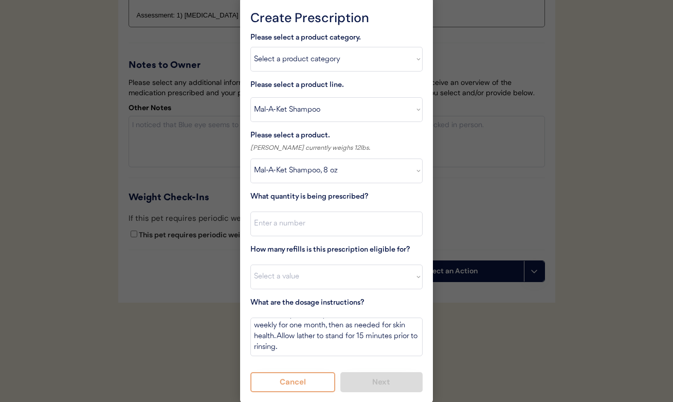
scroll to position [1723, 0]
click at [311, 214] on input "input" at bounding box center [336, 224] width 172 height 25
click at [310, 219] on input "input" at bounding box center [336, 224] width 172 height 25
type input "1"
select select "5"
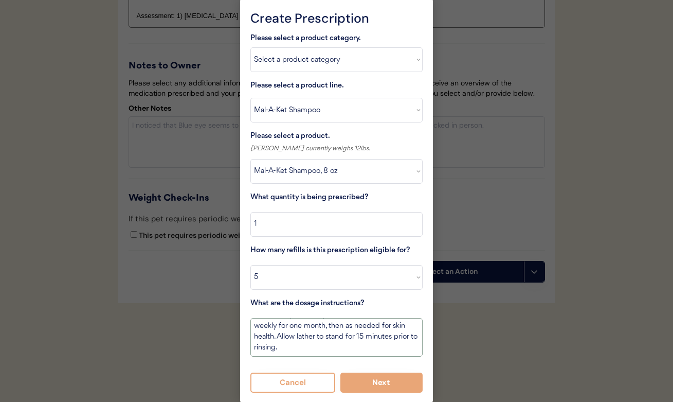
scroll to position [12, 0]
click at [362, 379] on button "Next" at bounding box center [381, 382] width 83 height 20
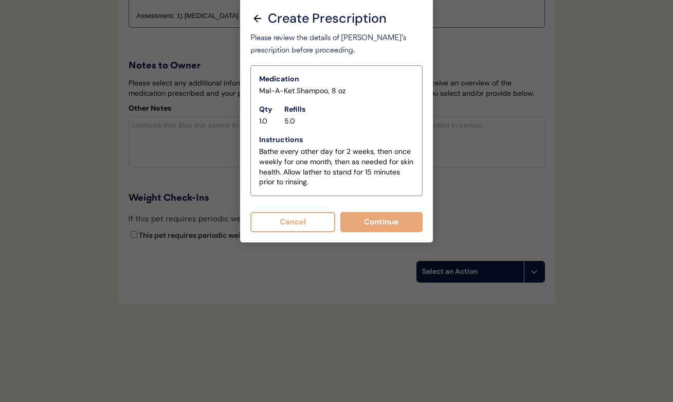
scroll to position [1717, 0]
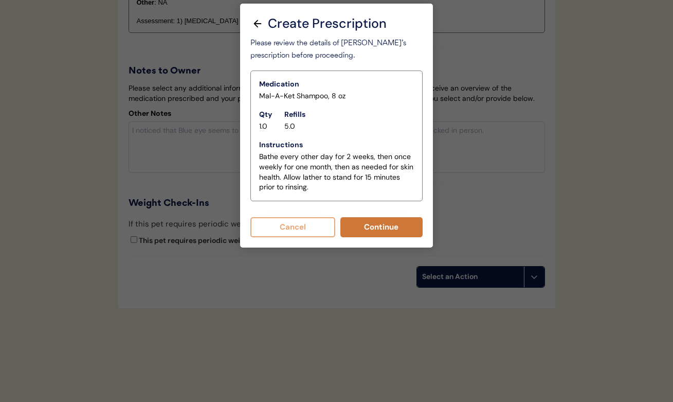
click at [367, 226] on button "Continue" at bounding box center [381, 227] width 83 height 20
select select ""PLACEHOLDER_1427118222253""
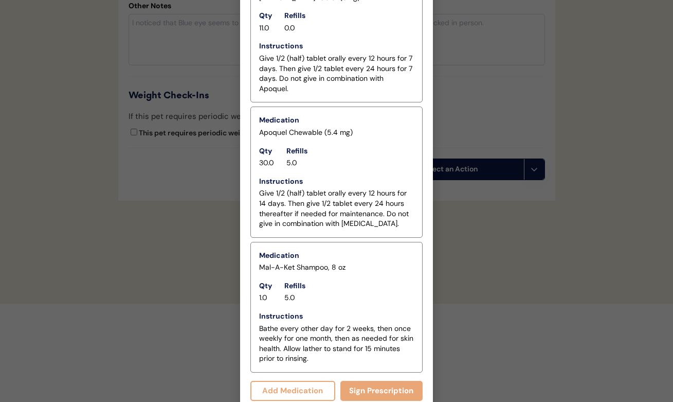
click at [289, 380] on button "Add Medication" at bounding box center [292, 390] width 85 height 20
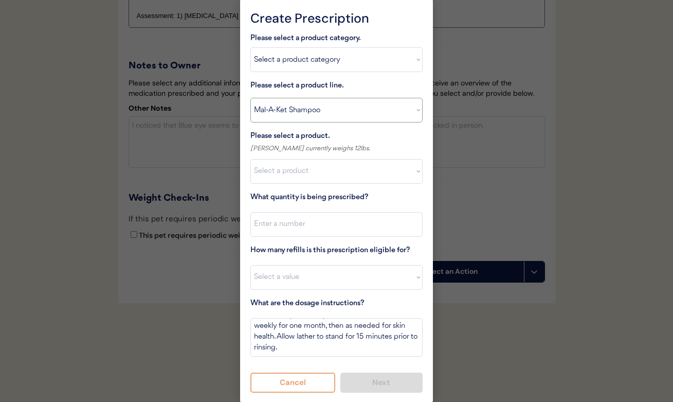
select select ""MiconaHex+Triz Mousse""
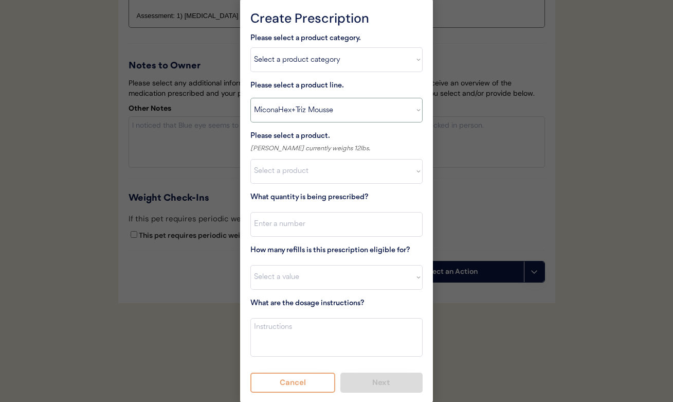
scroll to position [0, 0]
select select ""1348695171700984260__LOOKUP__1744753331414x163137184766748400""
click at [306, 217] on input "input" at bounding box center [336, 224] width 172 height 25
type input "1"
select select "5"
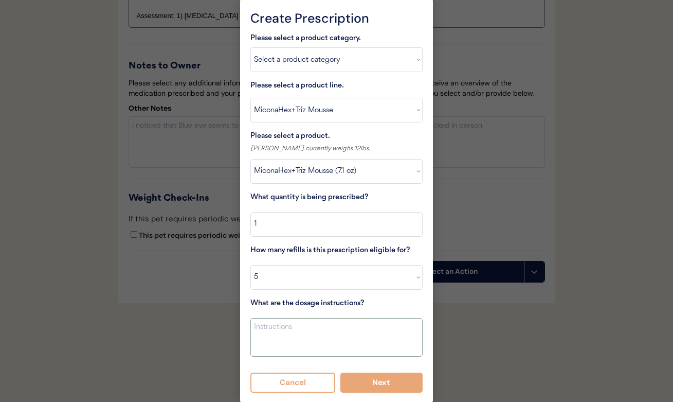
click at [300, 341] on textarea at bounding box center [336, 337] width 172 height 39
type textarea "Use to work into skin including feet and underside surfaces of the body on days…"
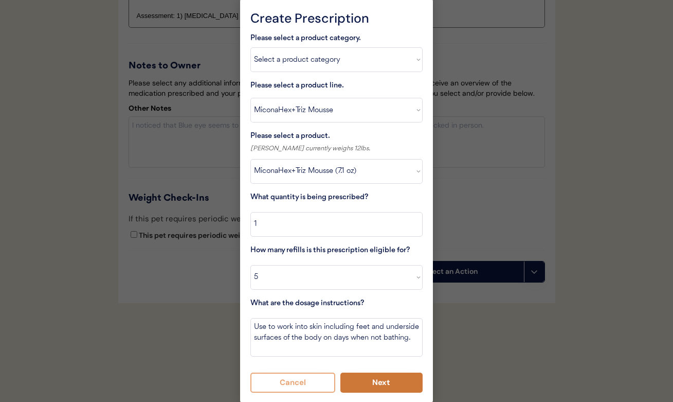
click at [365, 380] on button "Next" at bounding box center [381, 382] width 83 height 20
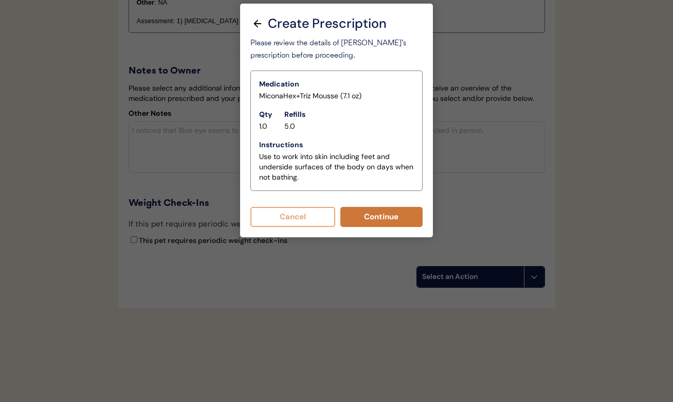
click at [357, 216] on button "Continue" at bounding box center [381, 217] width 83 height 20
select select ""PLACEHOLDER_1427118222253""
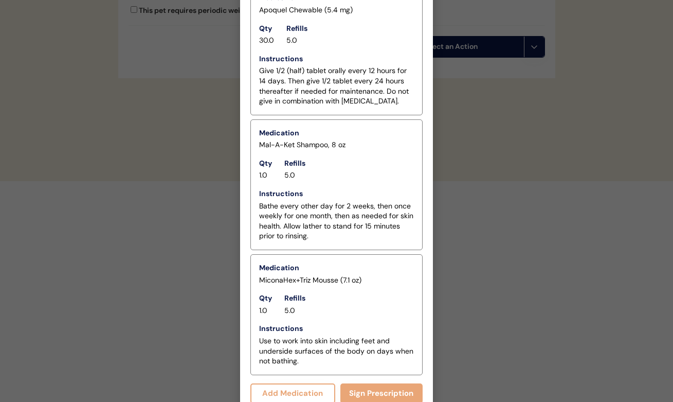
click at [310, 386] on button "Add Medication" at bounding box center [292, 393] width 85 height 20
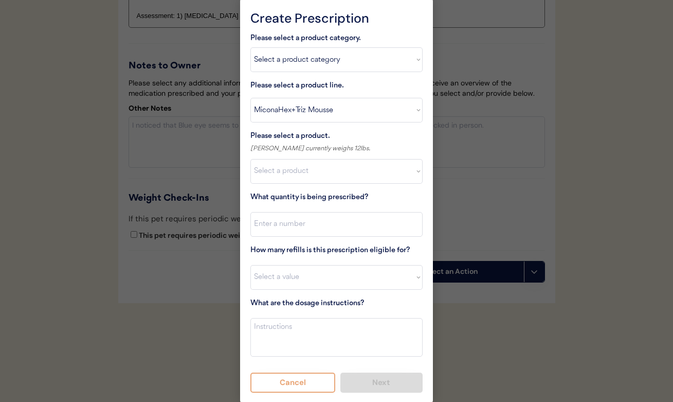
click at [298, 72] on div "Please select a product category. Select a product category Allergies Antibioti…" at bounding box center [336, 212] width 172 height 360
select select ""flea___tick""
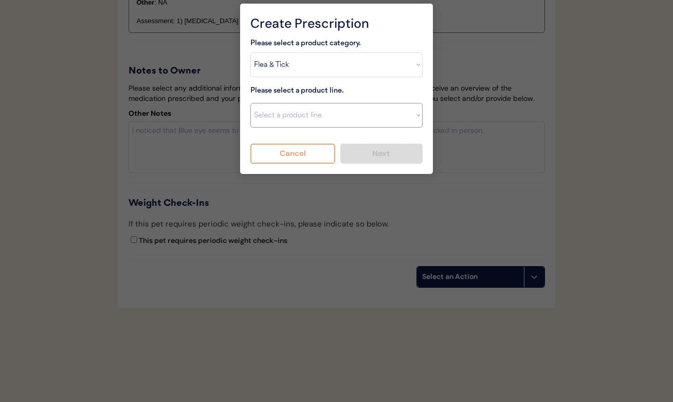
select select ""NexGard""
type textarea "Give one chew by mouth every 30 days year round to control external parasites. …"
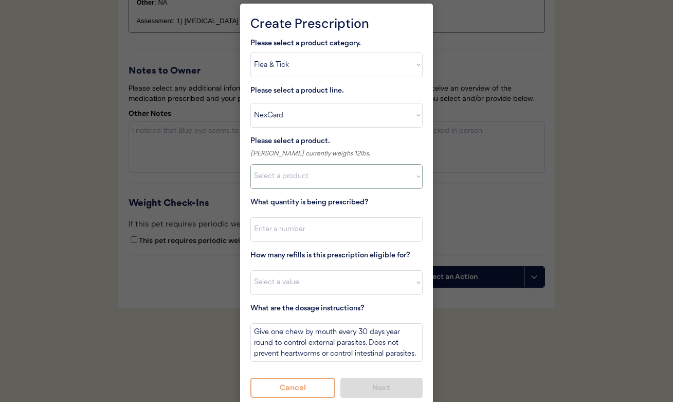
select select ""1348695171700984260__LOOKUP__1670802139216x645124073882102900""
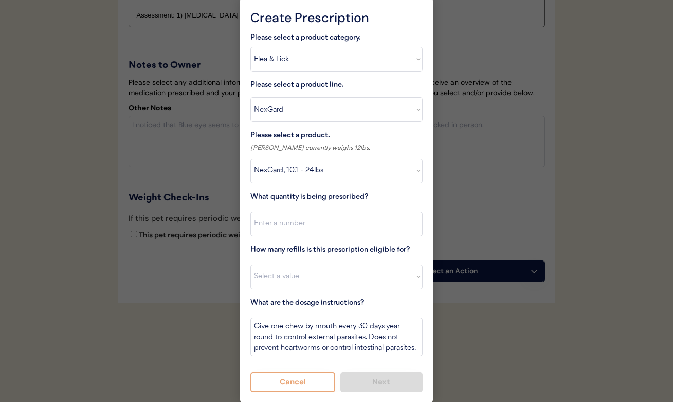
scroll to position [1723, 0]
click at [293, 225] on input "input" at bounding box center [336, 224] width 172 height 25
type input "1"
select select "11"
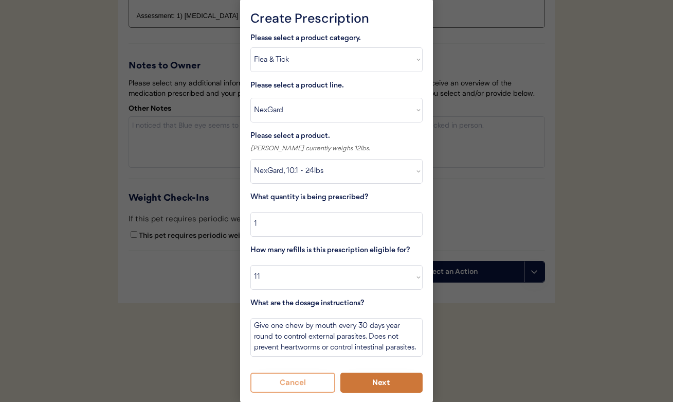
click at [356, 382] on button "Next" at bounding box center [381, 382] width 83 height 20
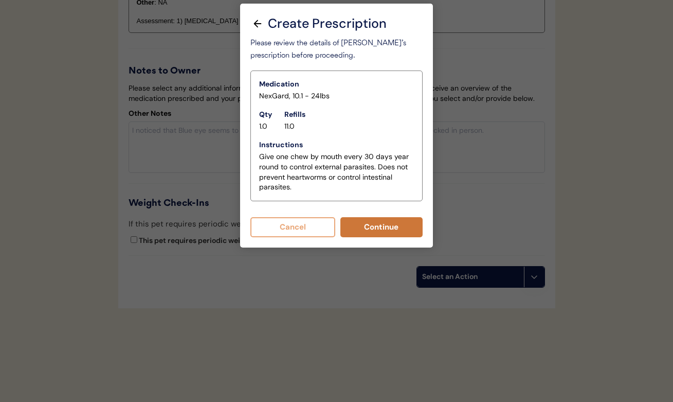
click at [358, 229] on button "Continue" at bounding box center [381, 227] width 83 height 20
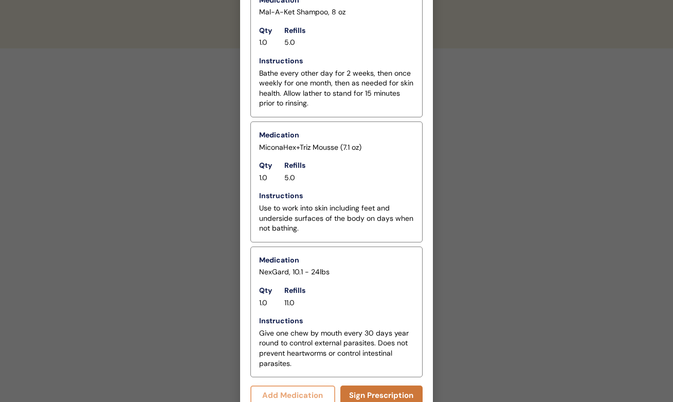
scroll to position [2079, 0]
click at [353, 386] on button "Sign Prescription" at bounding box center [381, 396] width 83 height 20
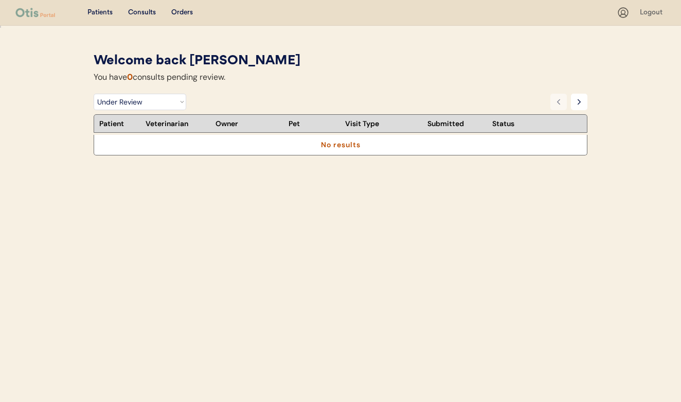
select select ""under_review""
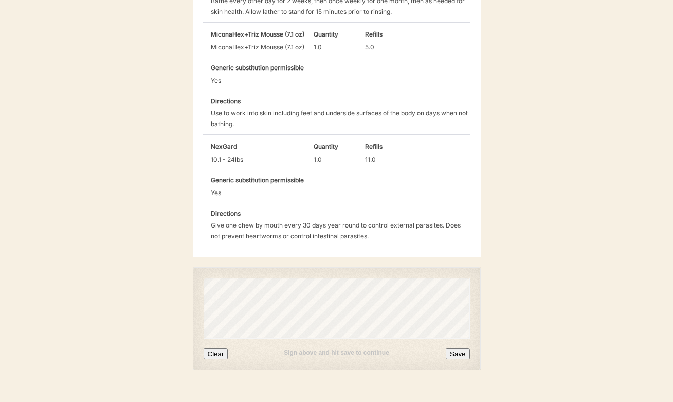
scroll to position [667, 0]
click at [217, 349] on button "Clear" at bounding box center [216, 354] width 25 height 11
click at [462, 349] on button "Save" at bounding box center [458, 354] width 24 height 11
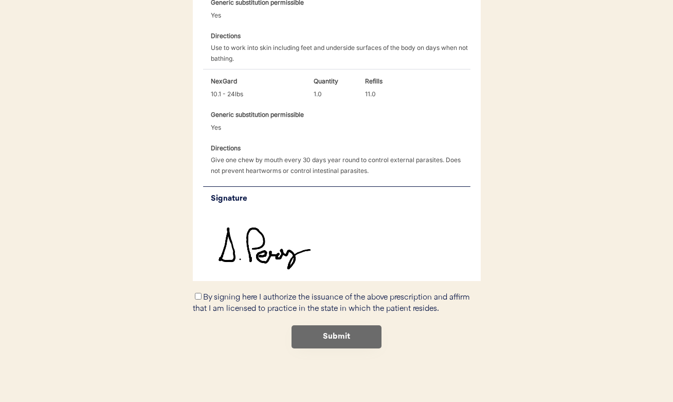
scroll to position [917, 0]
click at [196, 293] on input "By signing here I authorize the issuance of the above prescription and affirm t…" at bounding box center [198, 296] width 7 height 7
checkbox input "true"
click at [312, 325] on button "Submit" at bounding box center [337, 336] width 90 height 23
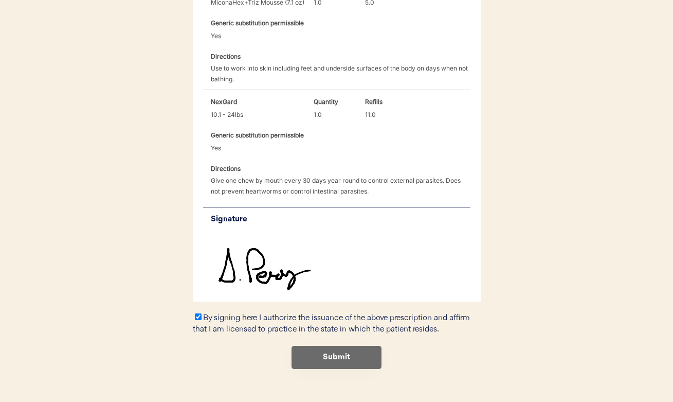
scroll to position [711, 0]
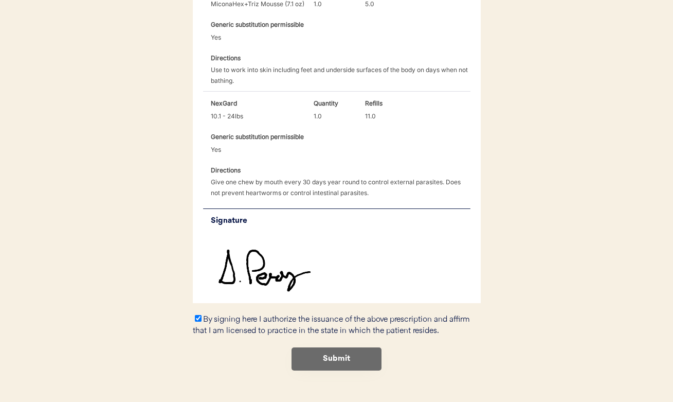
click at [334, 347] on button "Submit" at bounding box center [337, 358] width 90 height 23
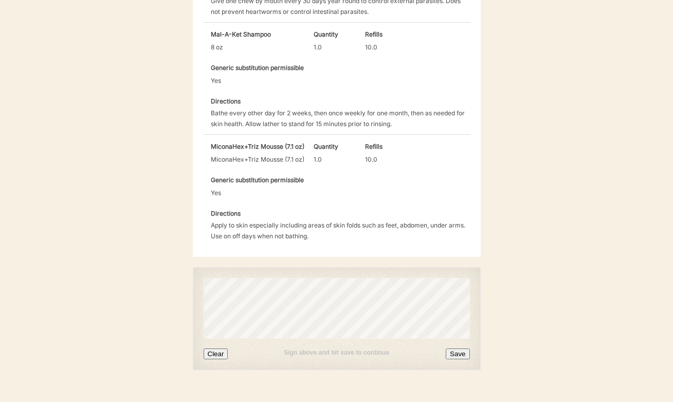
scroll to position [737, 0]
click at [216, 349] on button "Clear" at bounding box center [216, 354] width 25 height 11
click at [456, 349] on button "Save" at bounding box center [458, 354] width 24 height 11
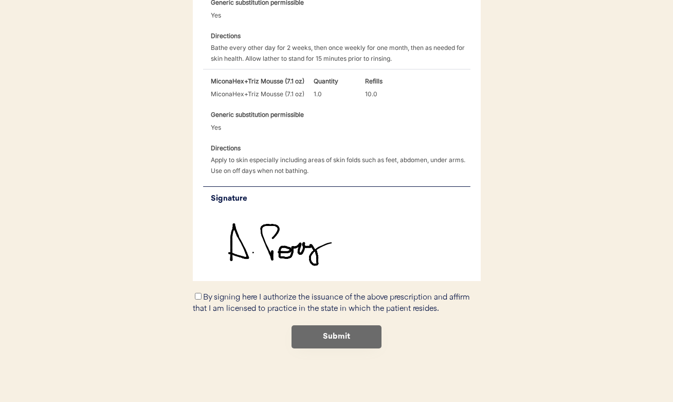
scroll to position [987, 0]
click at [197, 293] on input "By signing here I authorize the issuance of the above prescription and affirm t…" at bounding box center [198, 296] width 7 height 7
checkbox input "true"
click at [306, 325] on button "Submit" at bounding box center [337, 336] width 90 height 23
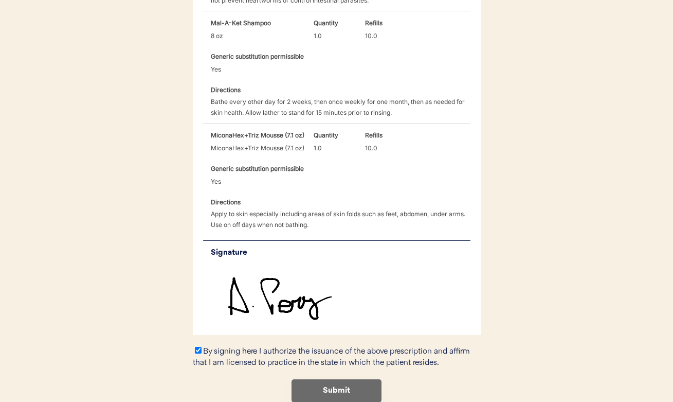
scroll to position [780, 0]
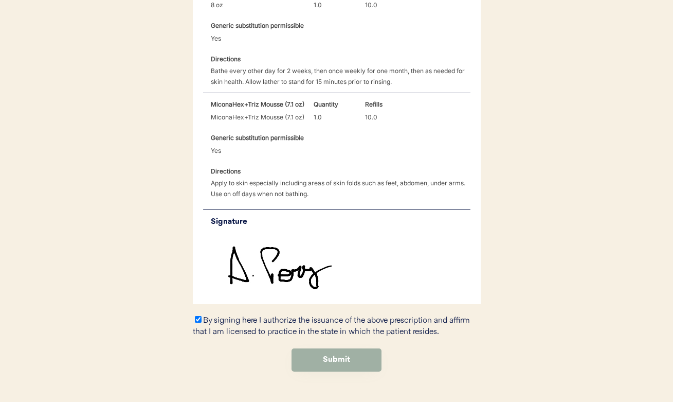
click at [307, 348] on button "Submit" at bounding box center [337, 359] width 90 height 23
click at [354, 348] on button "Submit" at bounding box center [337, 359] width 90 height 23
click at [340, 348] on button "Submit" at bounding box center [337, 359] width 90 height 23
click at [325, 348] on button "Submit" at bounding box center [337, 359] width 90 height 23
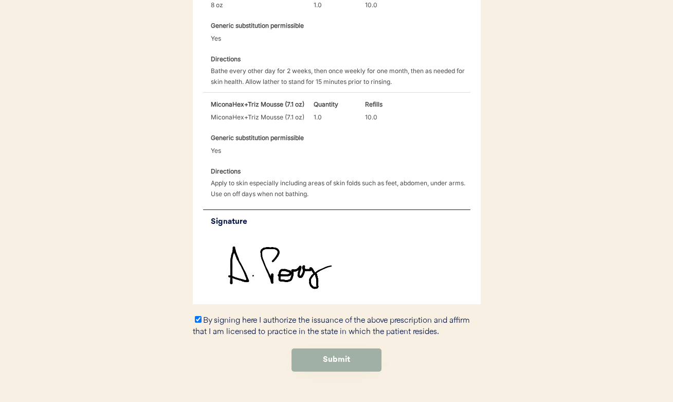
click at [325, 348] on button "Submit" at bounding box center [337, 359] width 90 height 23
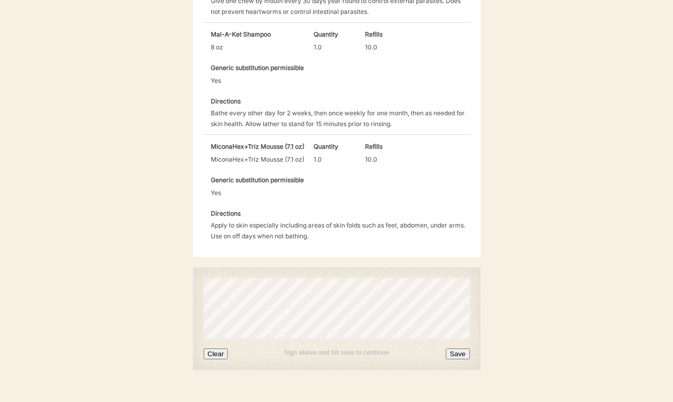
scroll to position [737, 0]
click at [217, 349] on button "Clear" at bounding box center [216, 354] width 25 height 11
click at [454, 349] on button "Save" at bounding box center [458, 354] width 24 height 11
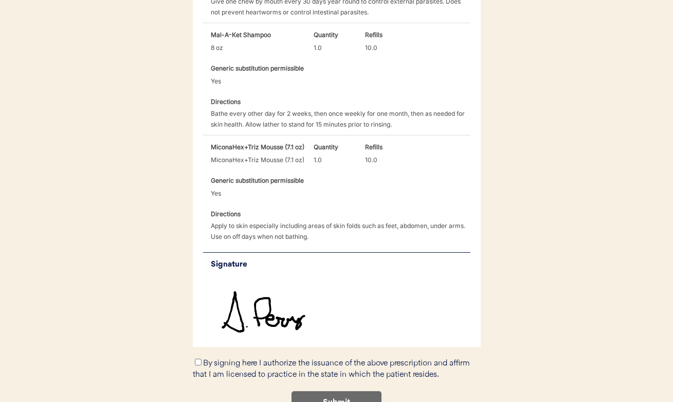
click at [202, 359] on label "By signing here I authorize the issuance of the above prescription and affirm t…" at bounding box center [331, 369] width 277 height 20
click at [202, 358] on input "By signing here I authorize the issuance of the above prescription and affirm t…" at bounding box center [198, 361] width 7 height 7
checkbox input "true"
click at [322, 391] on button "Submit" at bounding box center [337, 402] width 90 height 23
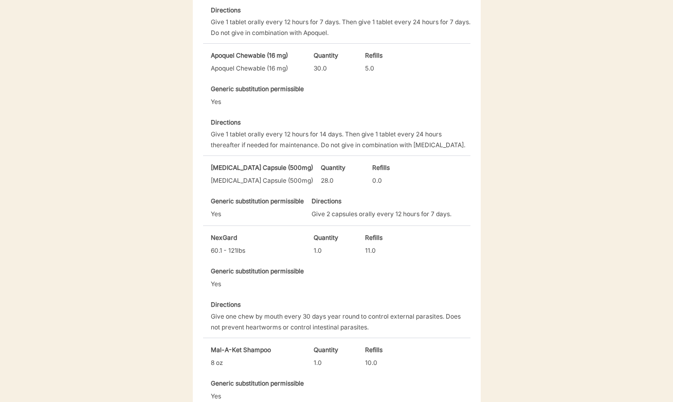
scroll to position [-19, 0]
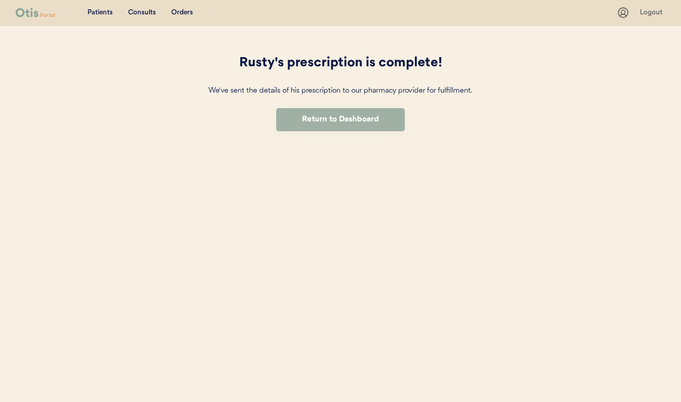
click at [313, 115] on button "Return to Dashboard" at bounding box center [340, 119] width 129 height 23
